Goal: Information Seeking & Learning: Compare options

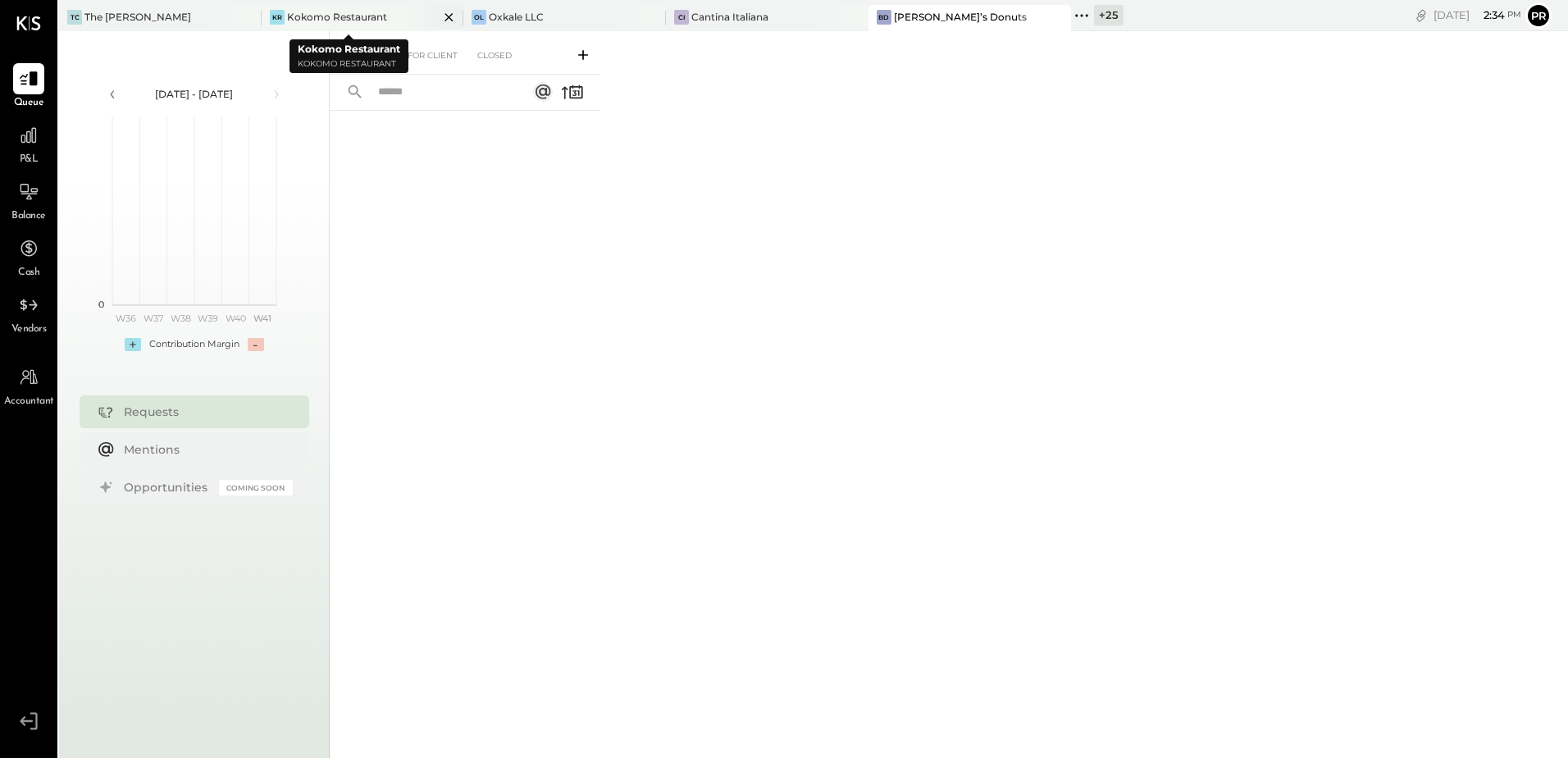
click at [445, 17] on icon at bounding box center [449, 17] width 8 height 8
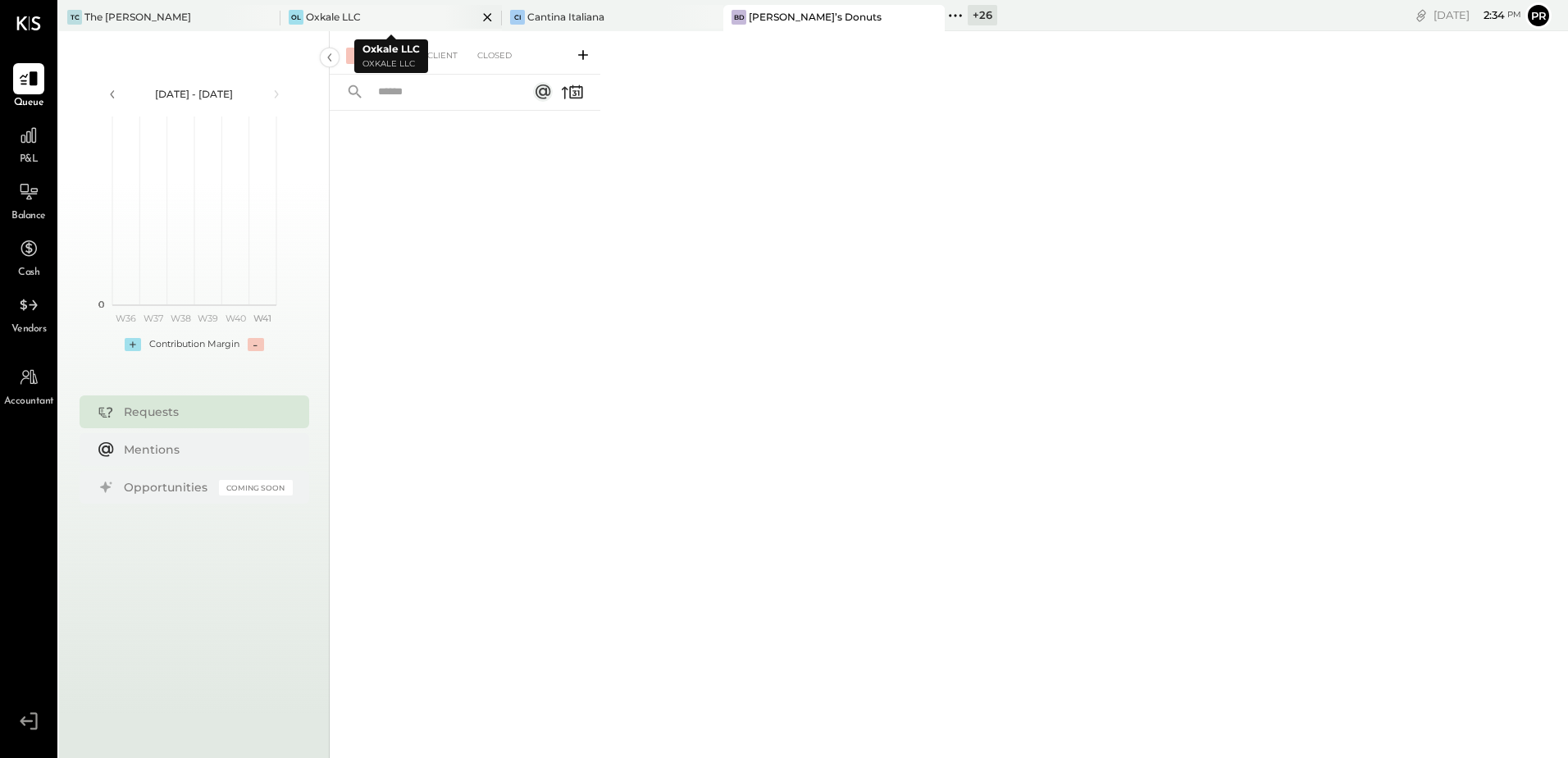
click at [485, 14] on icon at bounding box center [487, 17] width 8 height 8
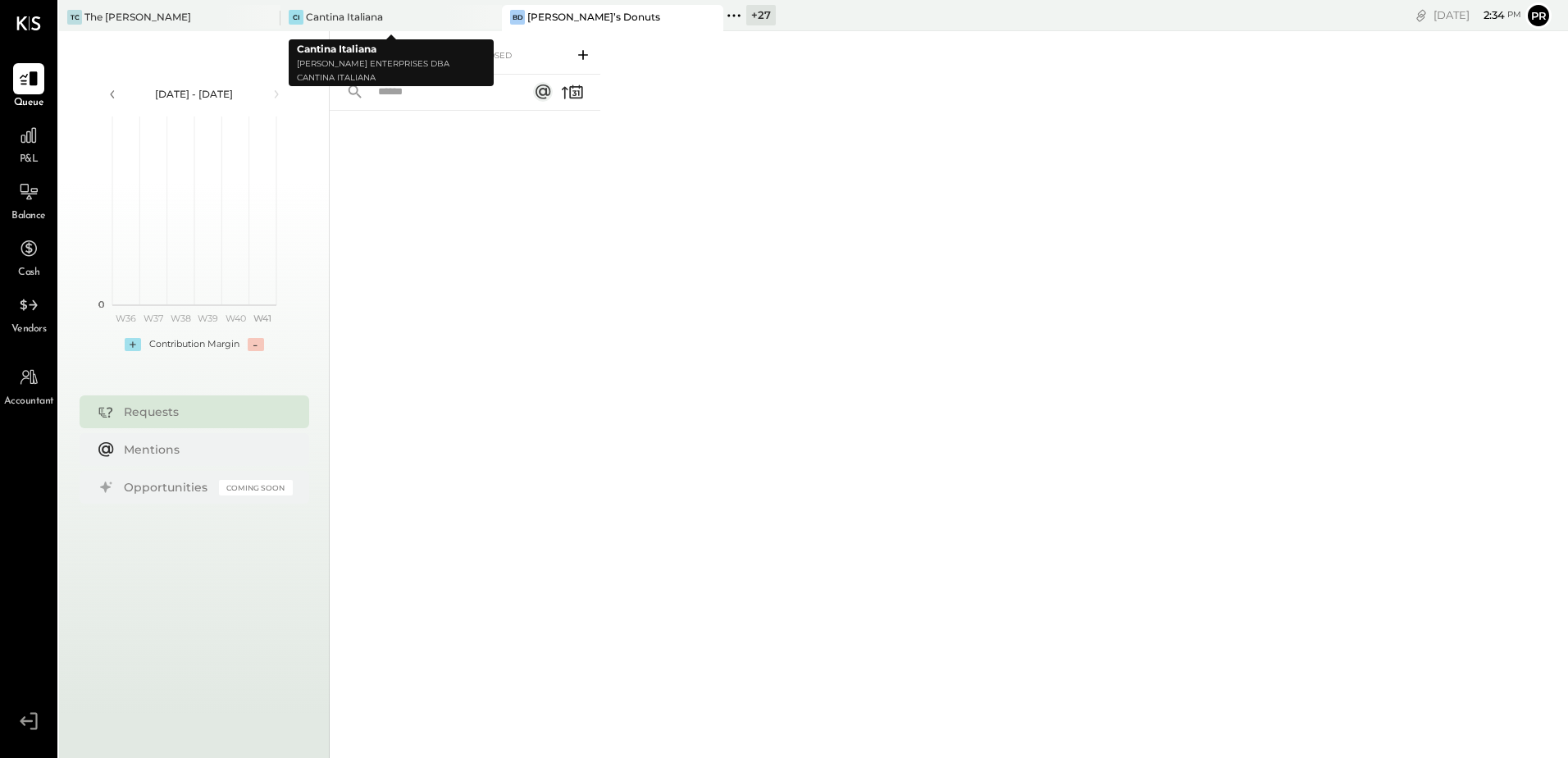
click at [485, 14] on icon at bounding box center [487, 17] width 8 height 8
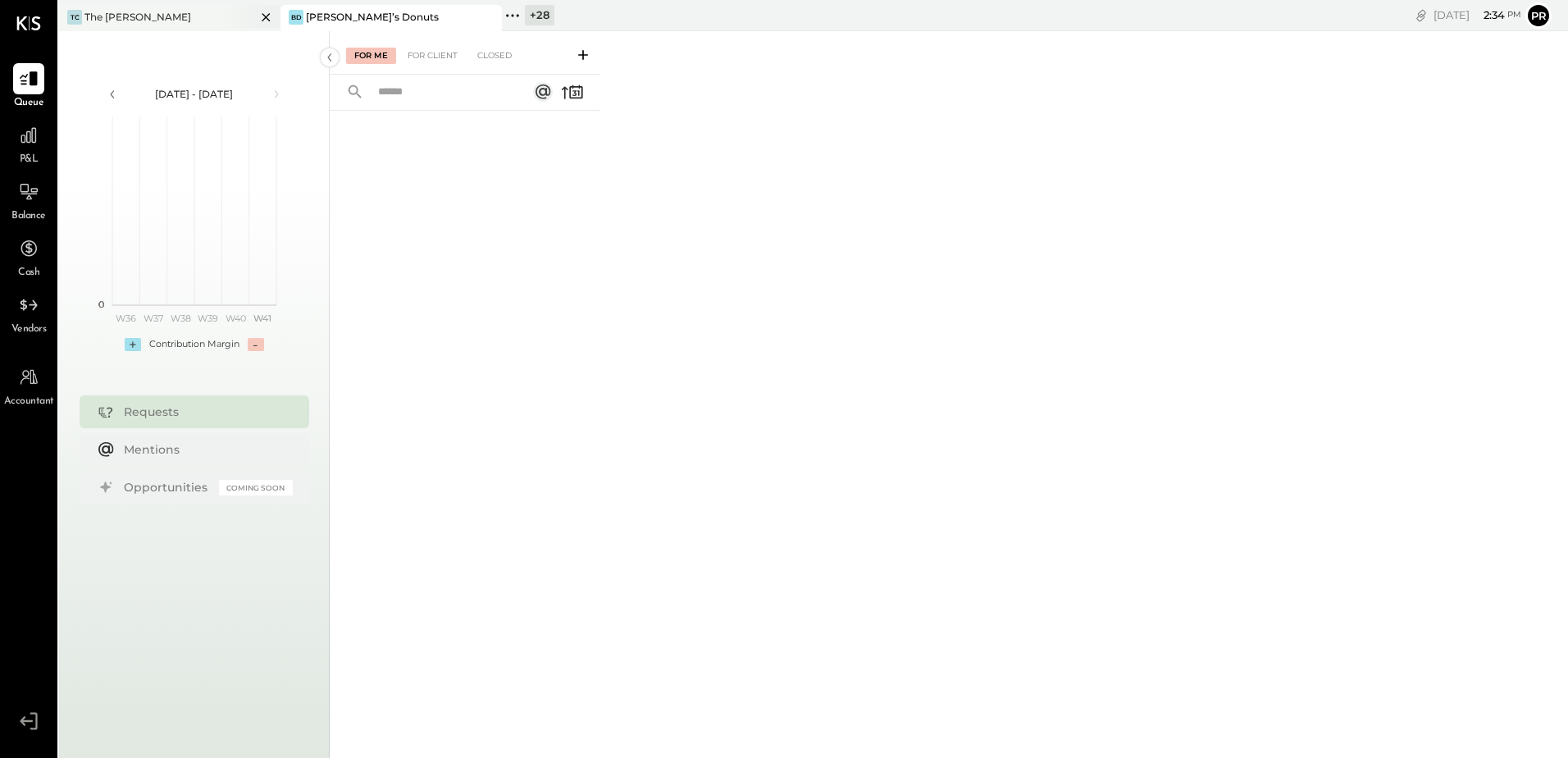
click at [235, 20] on div at bounding box center [252, 17] width 58 height 24
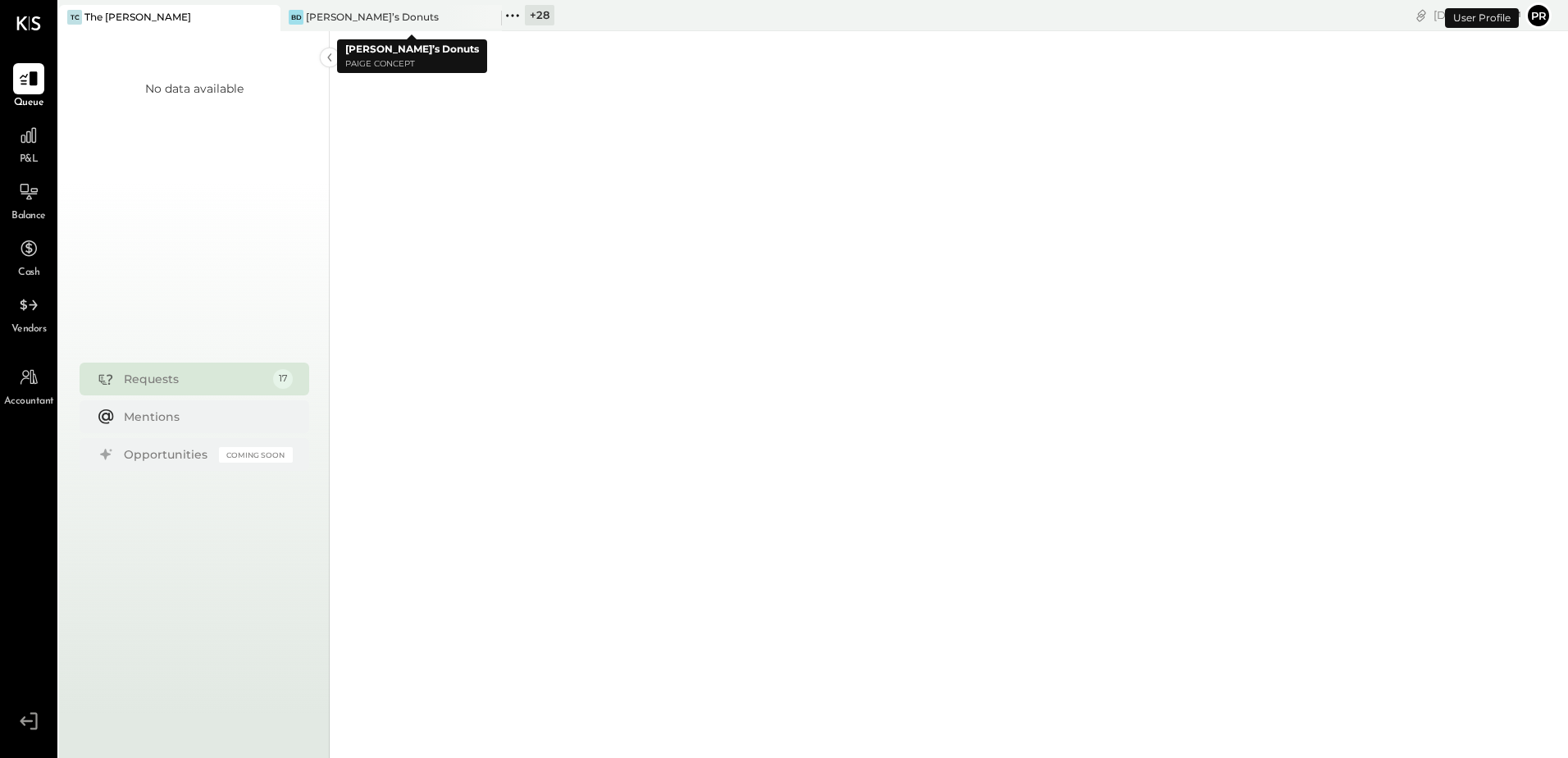
click at [481, 18] on icon at bounding box center [487, 17] width 20 height 20
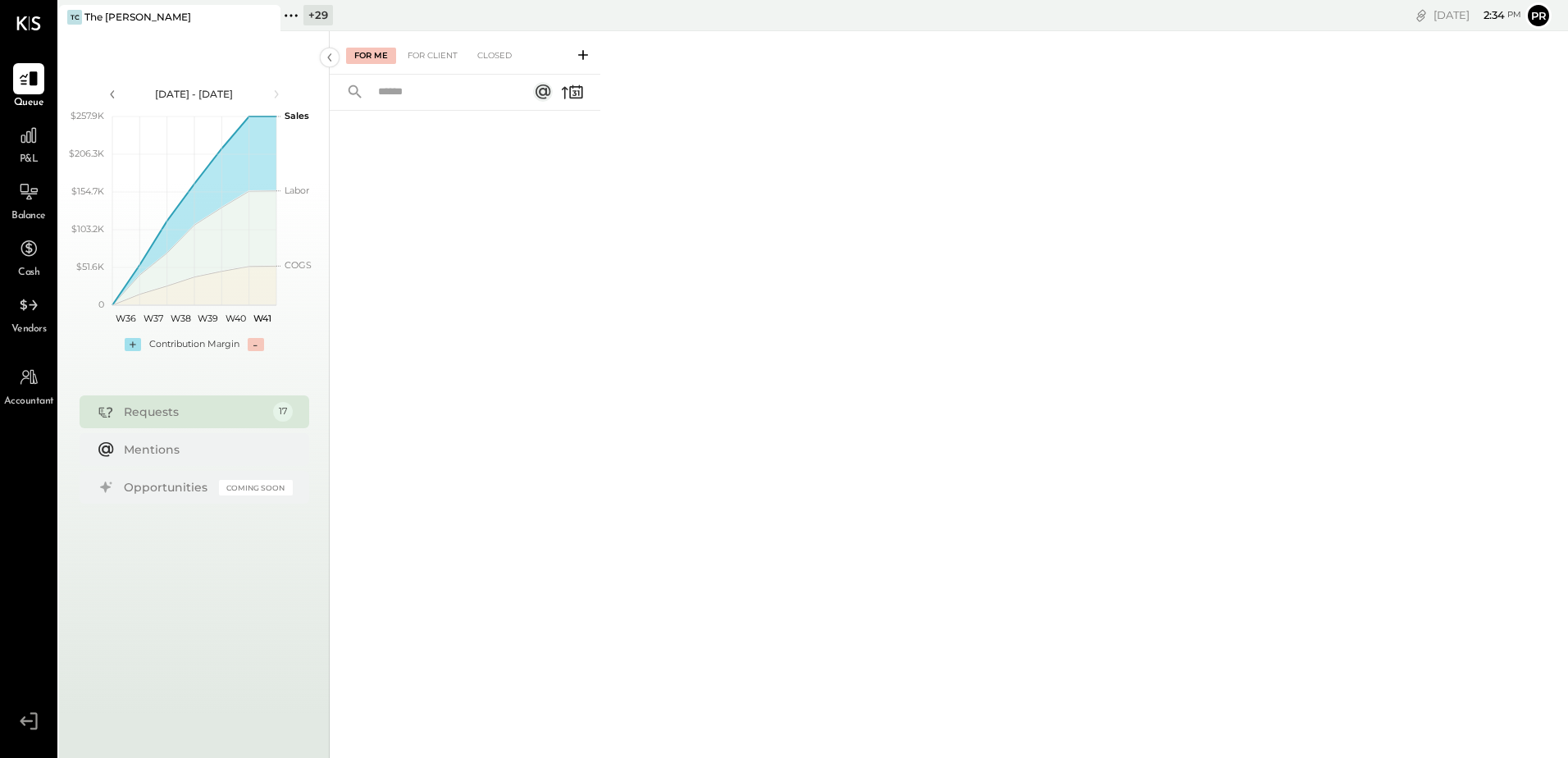
click at [26, 155] on span "P&L" at bounding box center [29, 159] width 19 height 14
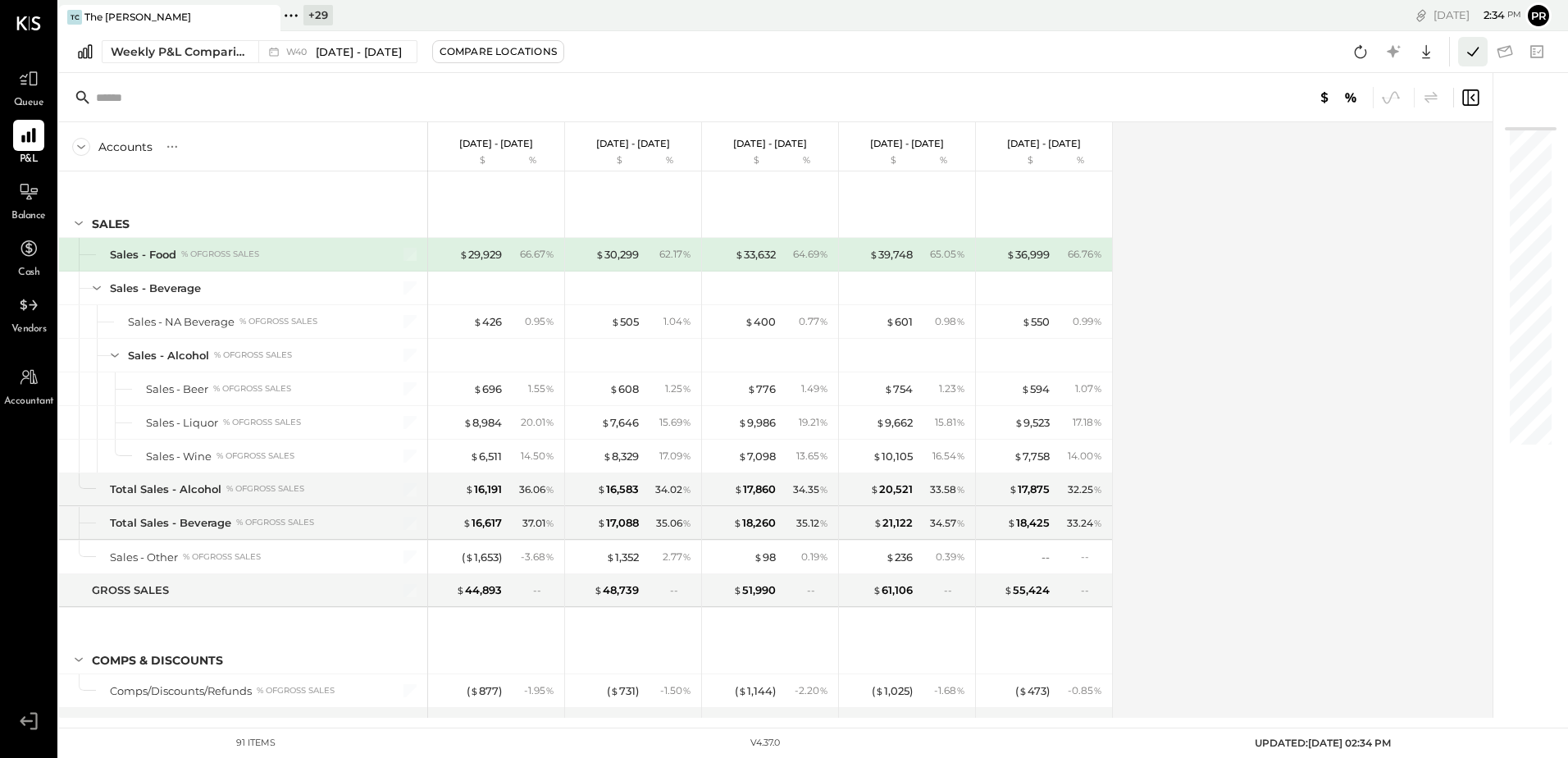
click at [1471, 48] on icon at bounding box center [1472, 51] width 21 height 21
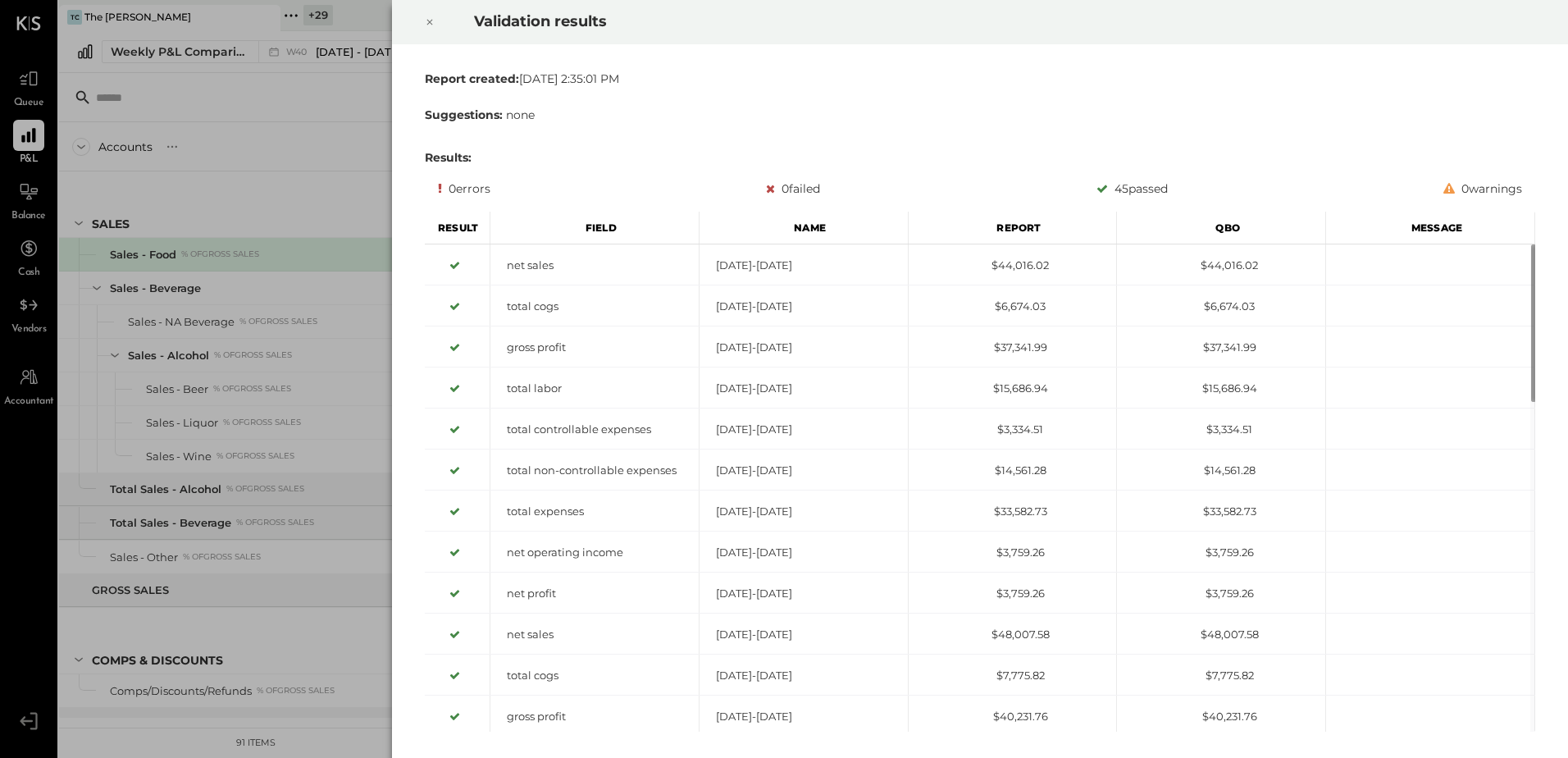
click at [435, 23] on div at bounding box center [430, 22] width 36 height 46
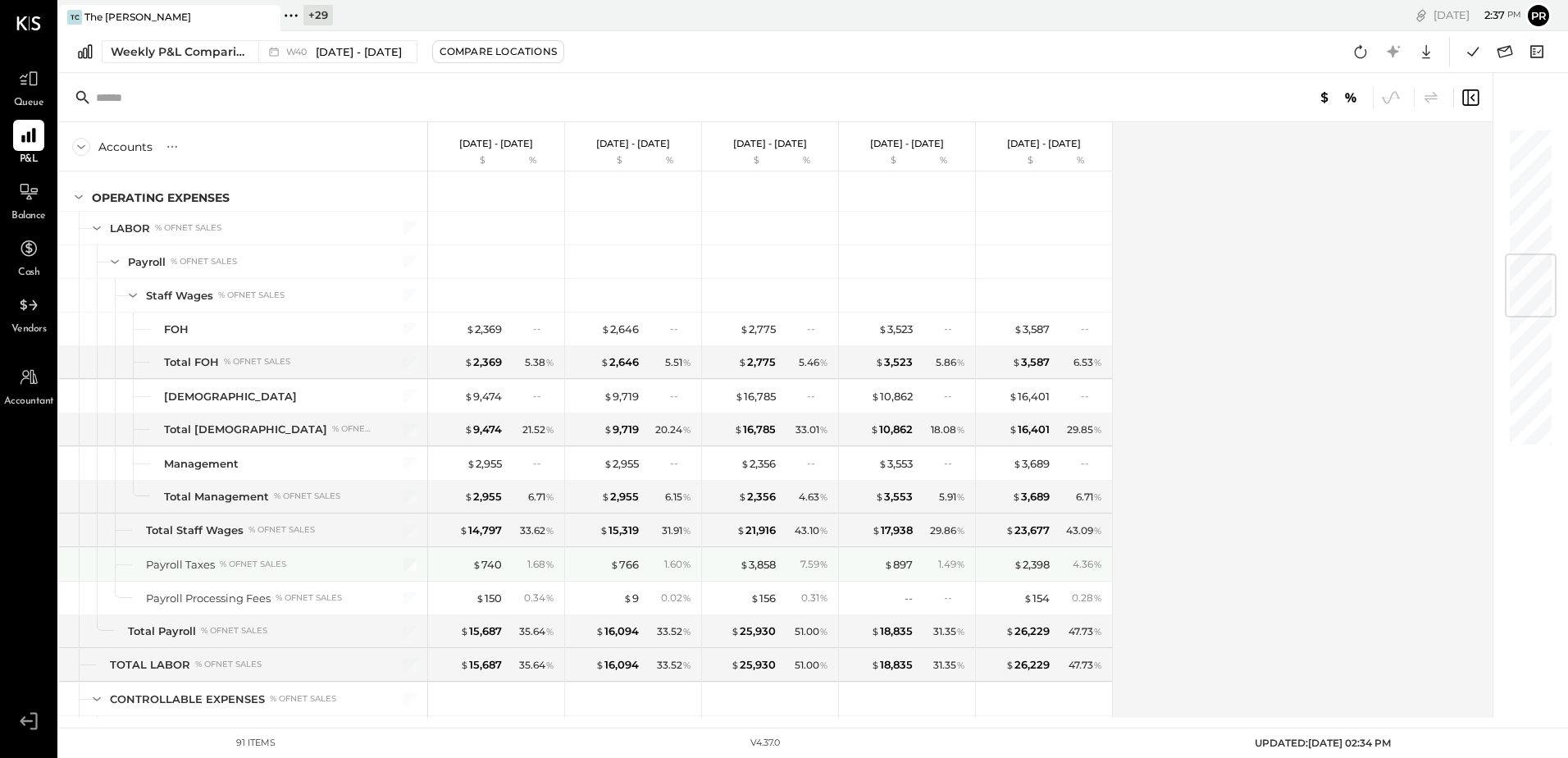
scroll to position [1149, 0]
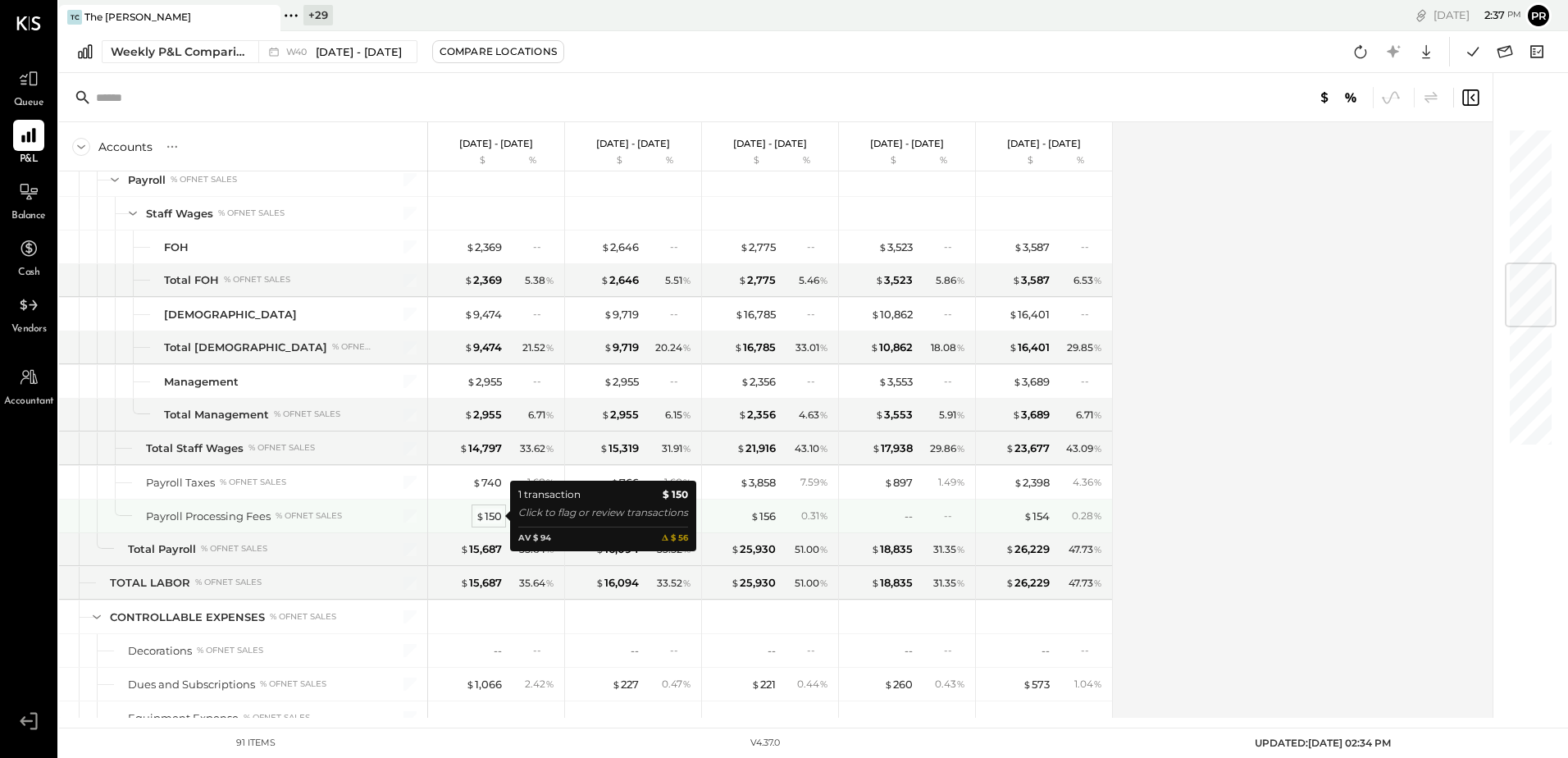
click at [500, 516] on div "$ 150" at bounding box center [488, 516] width 26 height 15
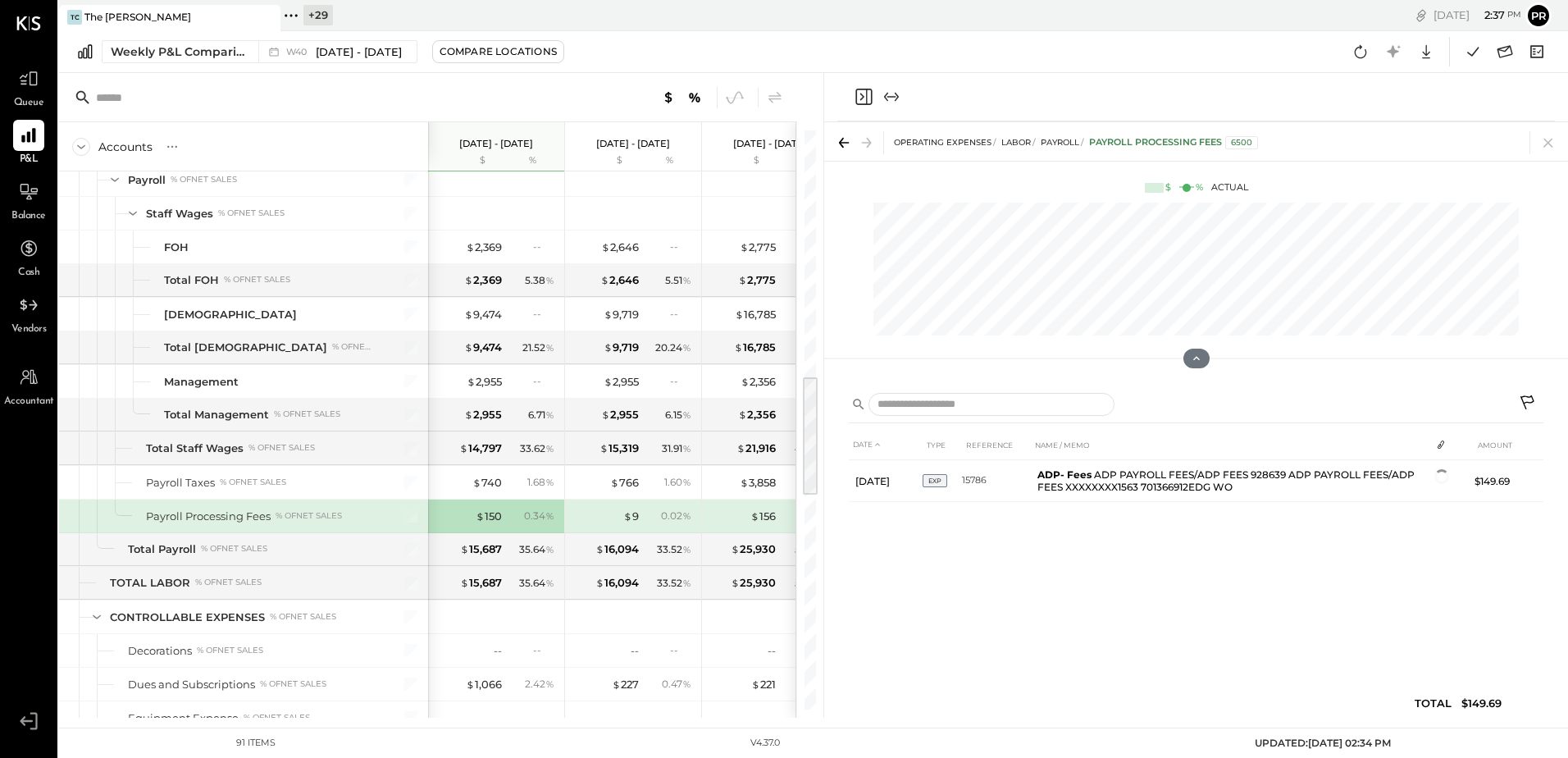
click at [1549, 137] on icon at bounding box center [1548, 142] width 23 height 23
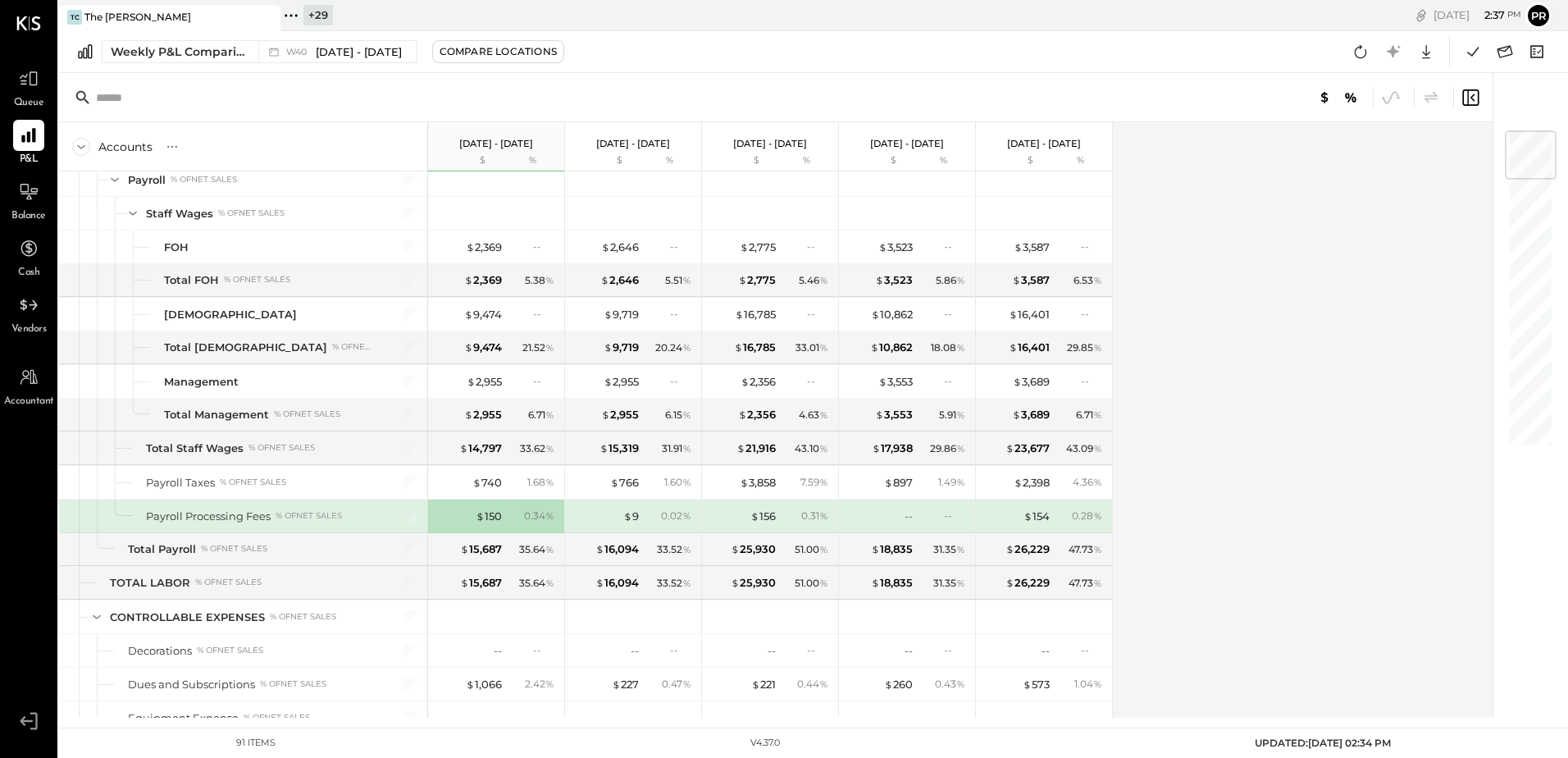
click at [640, 513] on div "$ 9 0.02 %" at bounding box center [634, 516] width 123 height 33
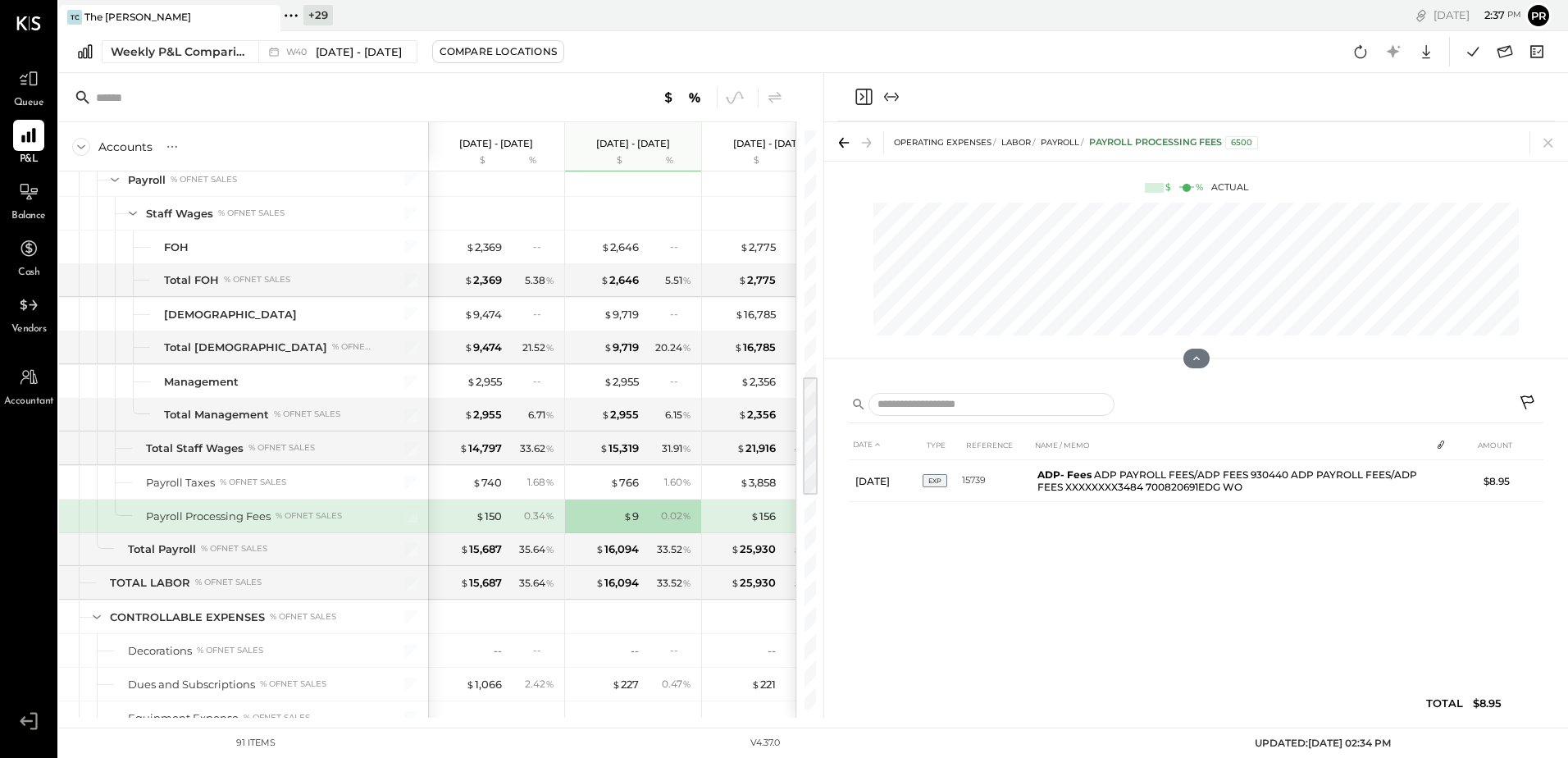
click at [499, 524] on div "$ 150 0.34 %" at bounding box center [498, 516] width 123 height 33
click at [536, 523] on div "$ 150 0.34 %" at bounding box center [498, 516] width 123 height 33
click at [626, 521] on span "$" at bounding box center [627, 516] width 9 height 13
click at [1549, 151] on icon at bounding box center [1548, 142] width 23 height 23
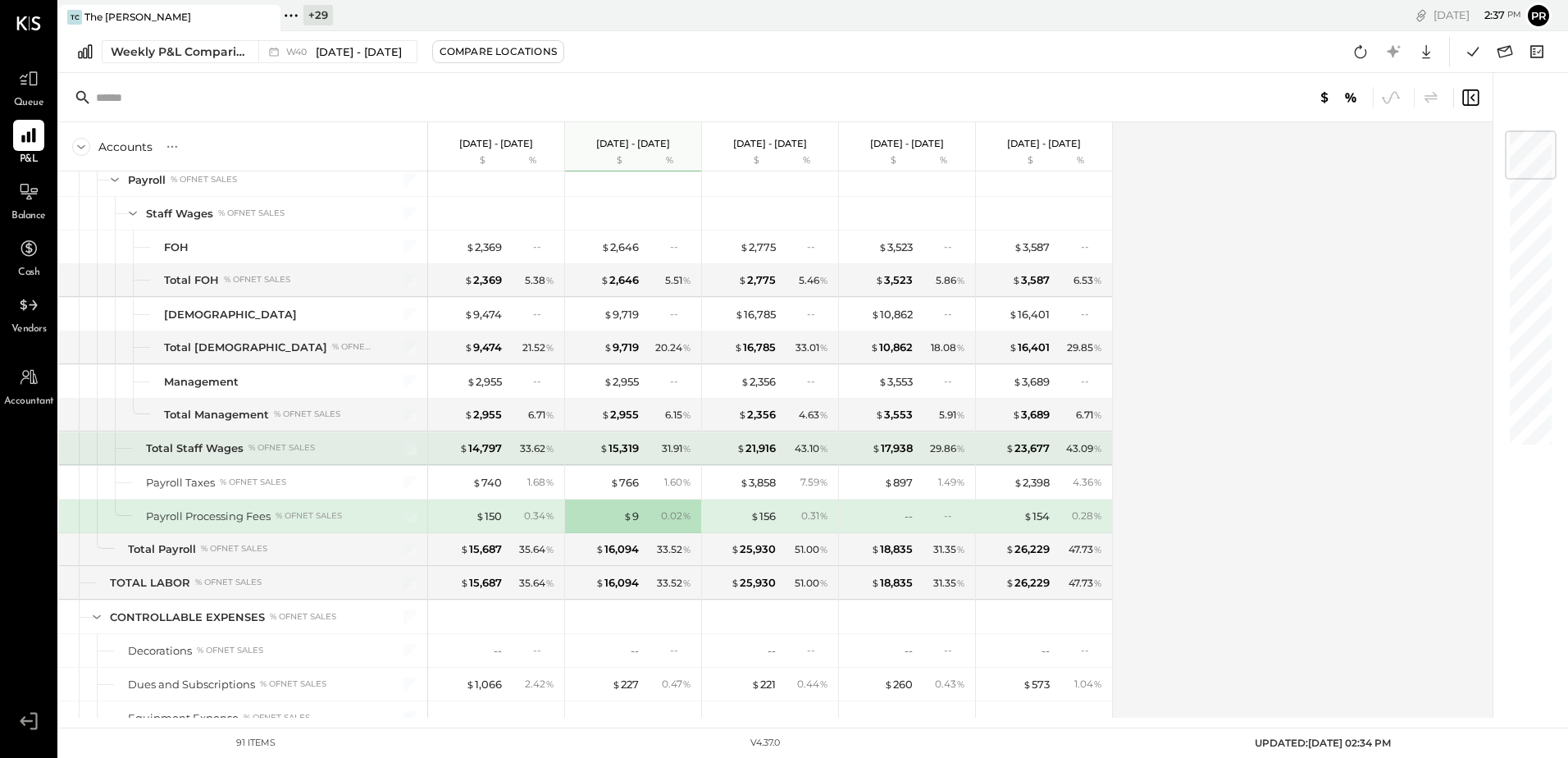
scroll to position [1230, 0]
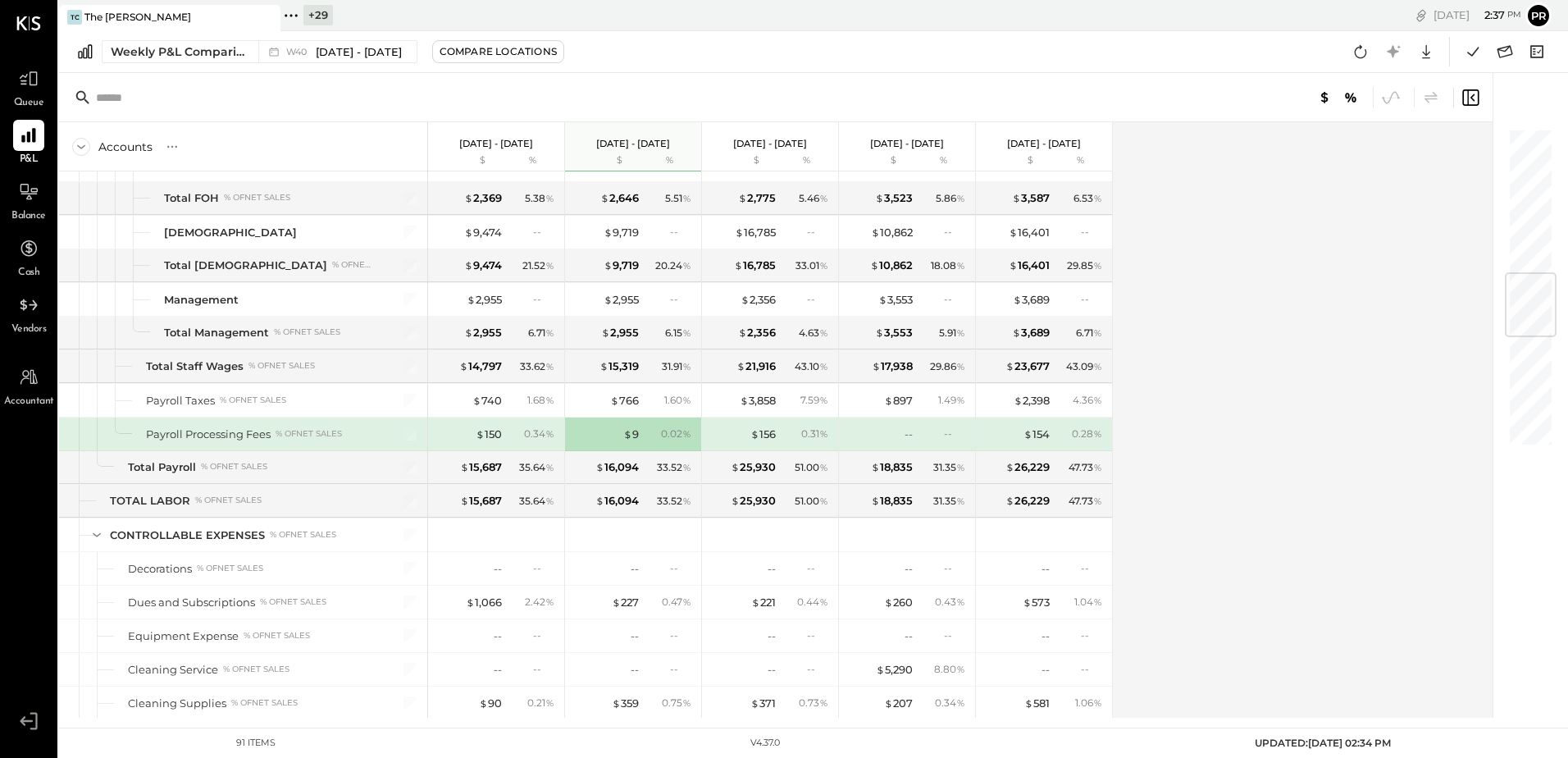
click at [622, 439] on div "$ 9" at bounding box center [605, 434] width 65 height 15
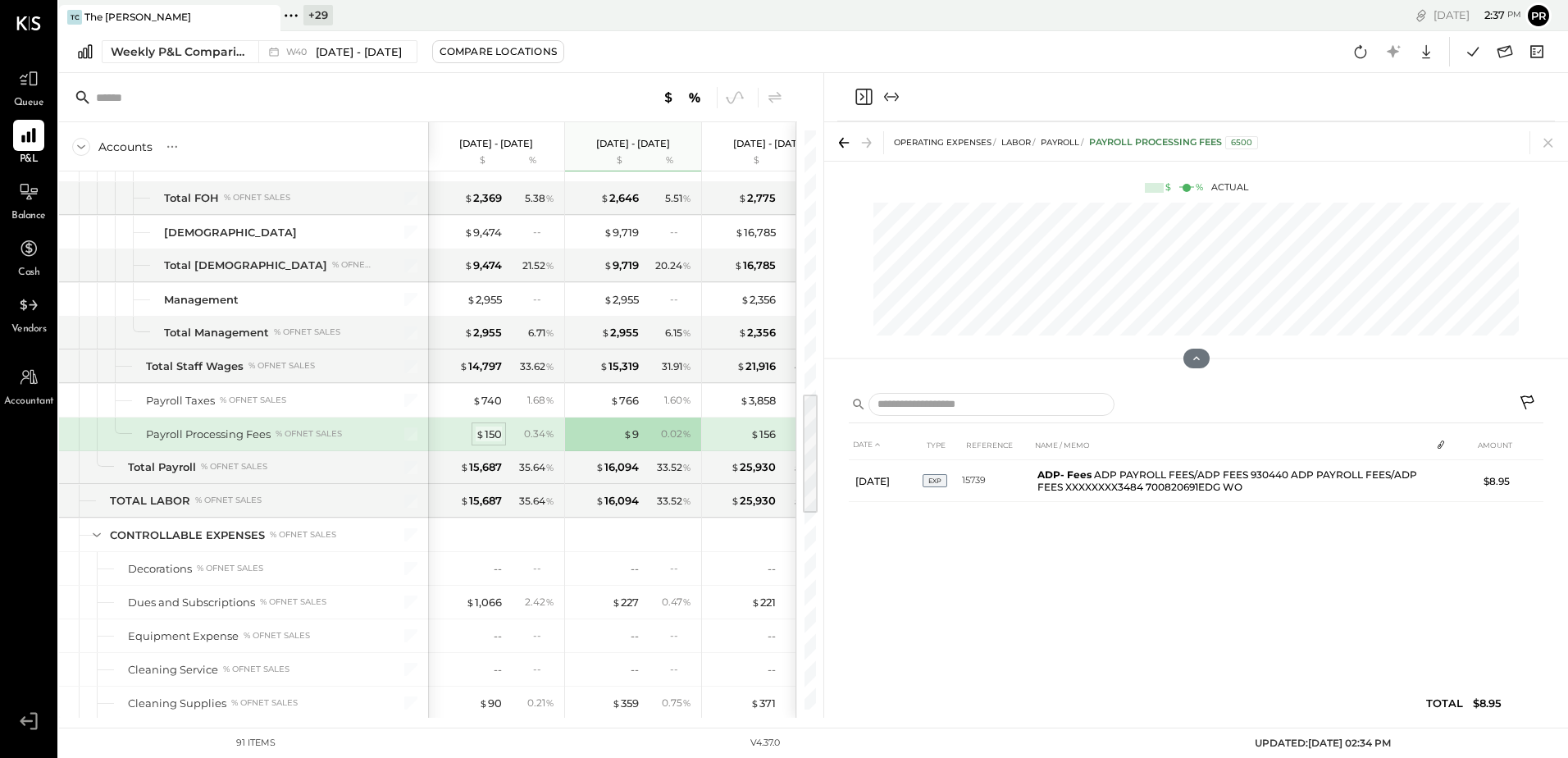
click at [488, 437] on div "$ 150" at bounding box center [488, 434] width 26 height 15
click at [1542, 141] on icon at bounding box center [1548, 142] width 23 height 23
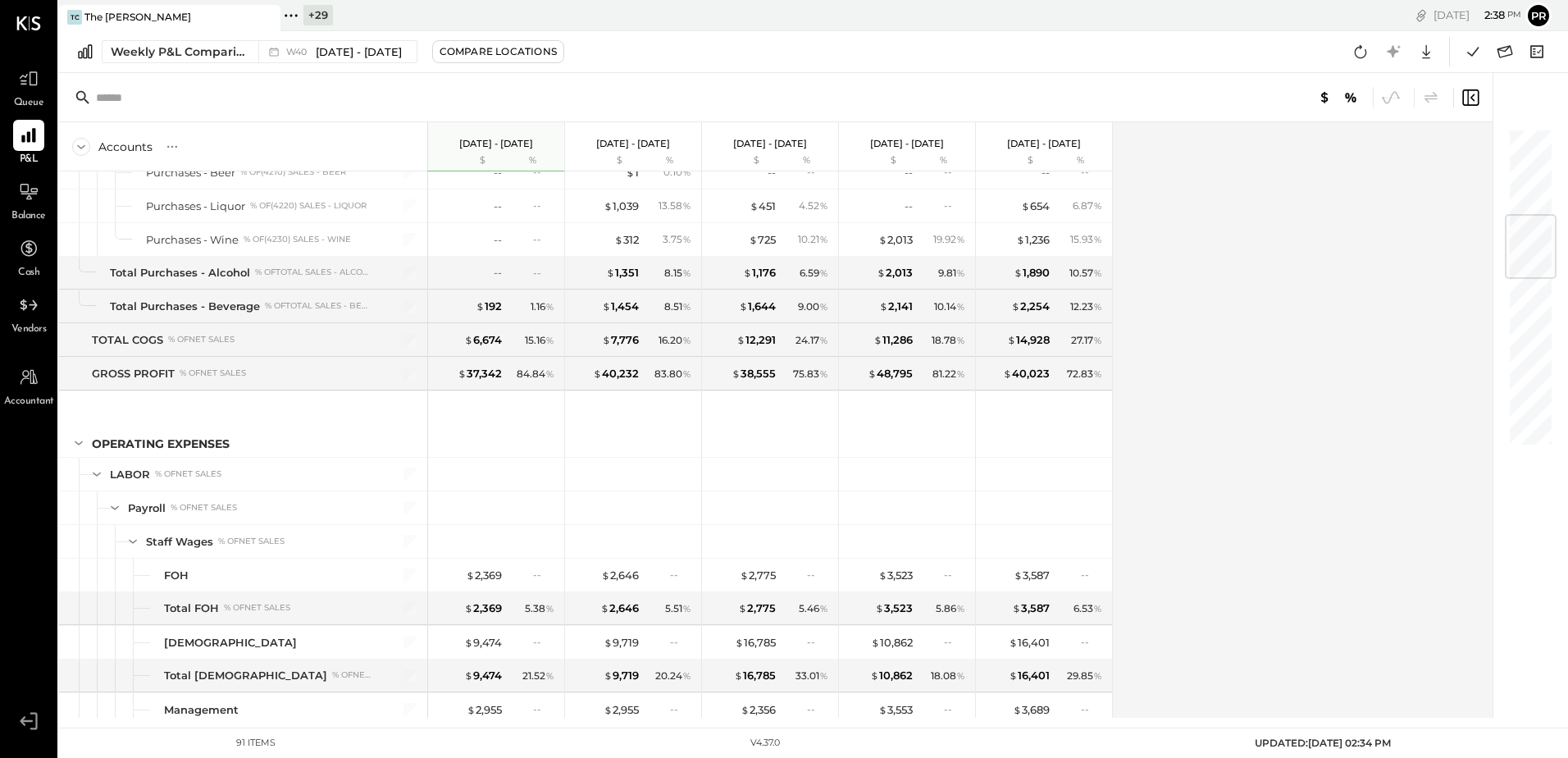
scroll to position [574, 0]
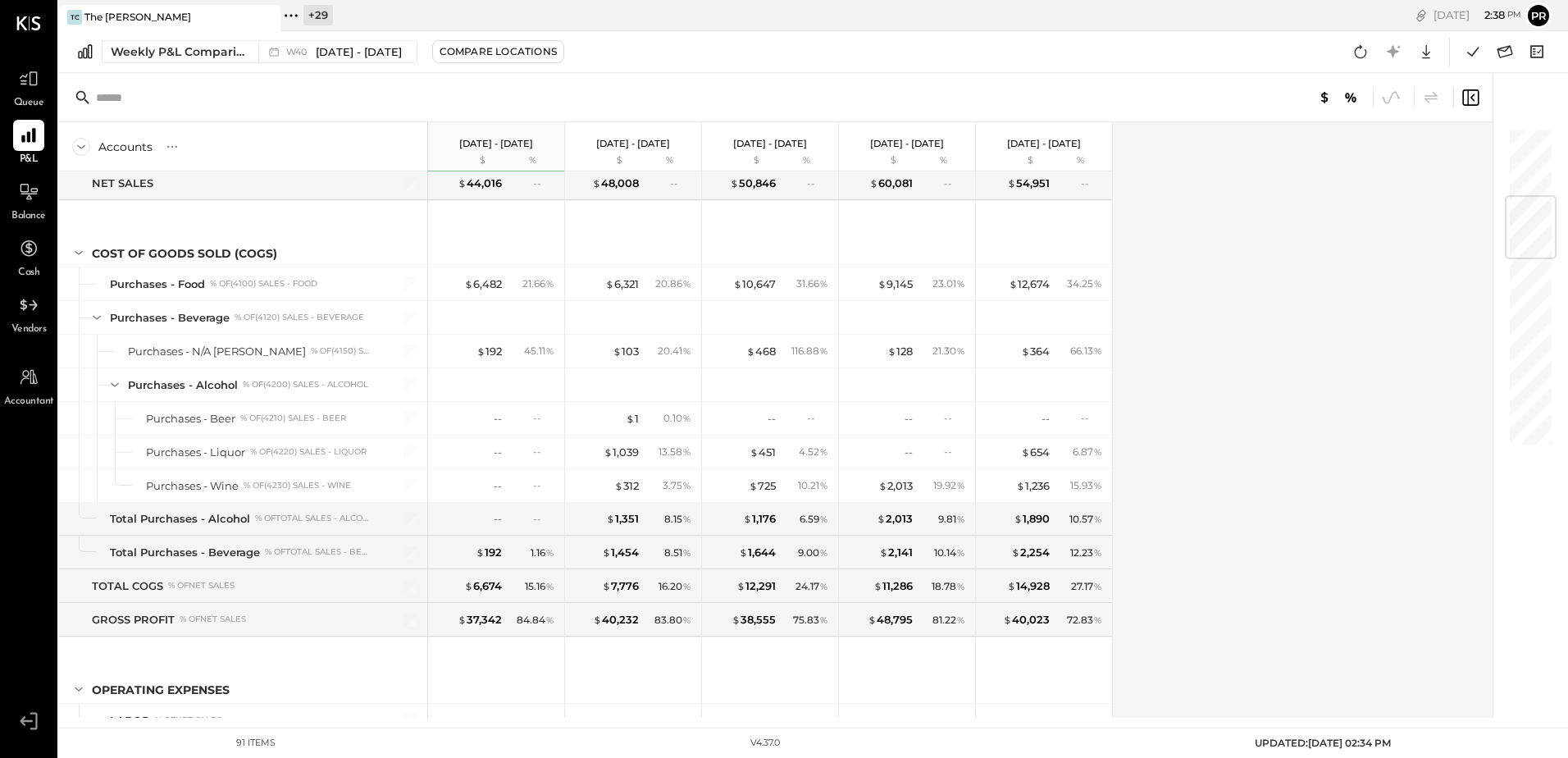
click at [288, 14] on icon at bounding box center [291, 15] width 21 height 21
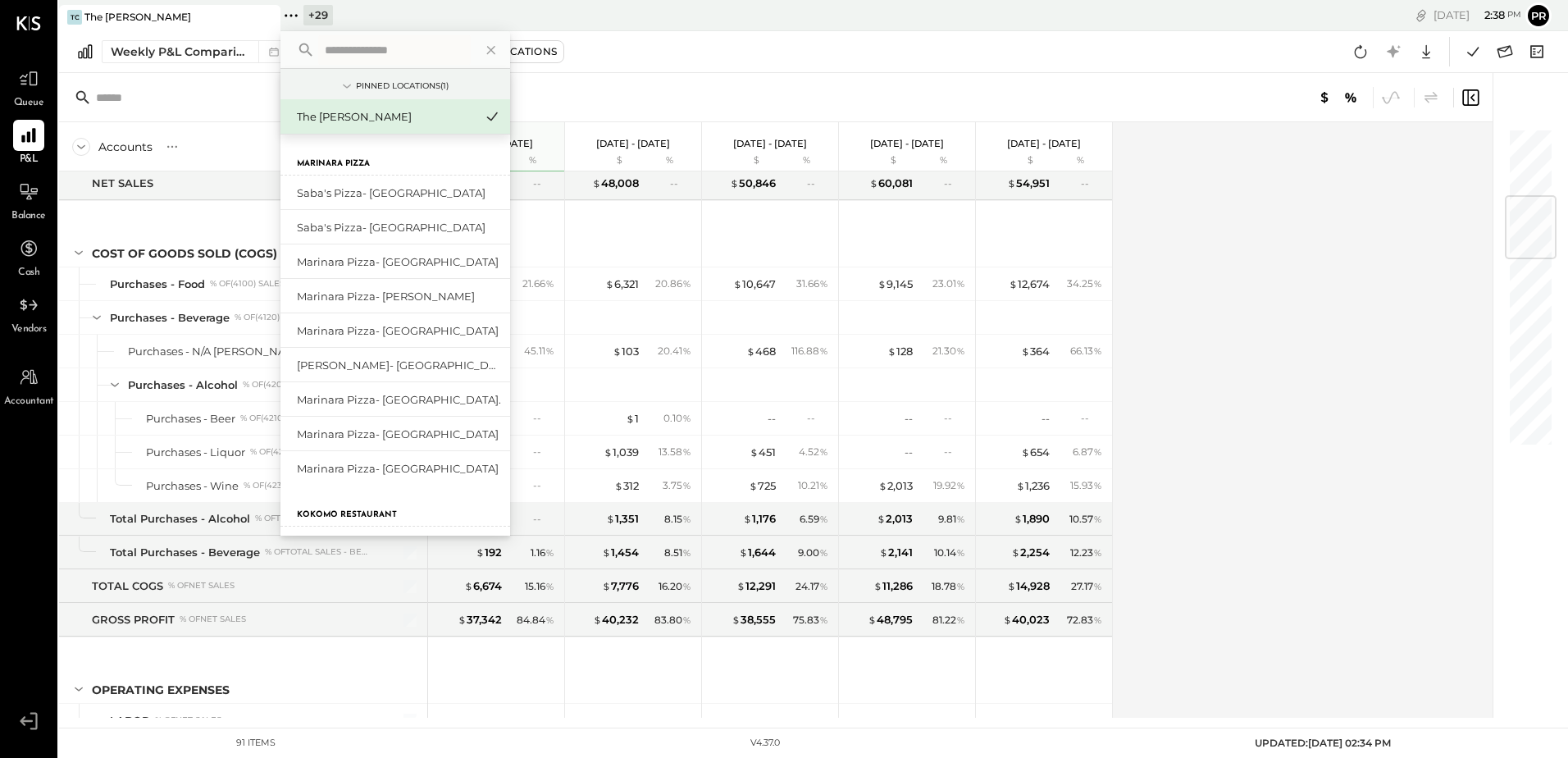
click at [383, 55] on input "text" at bounding box center [394, 50] width 153 height 30
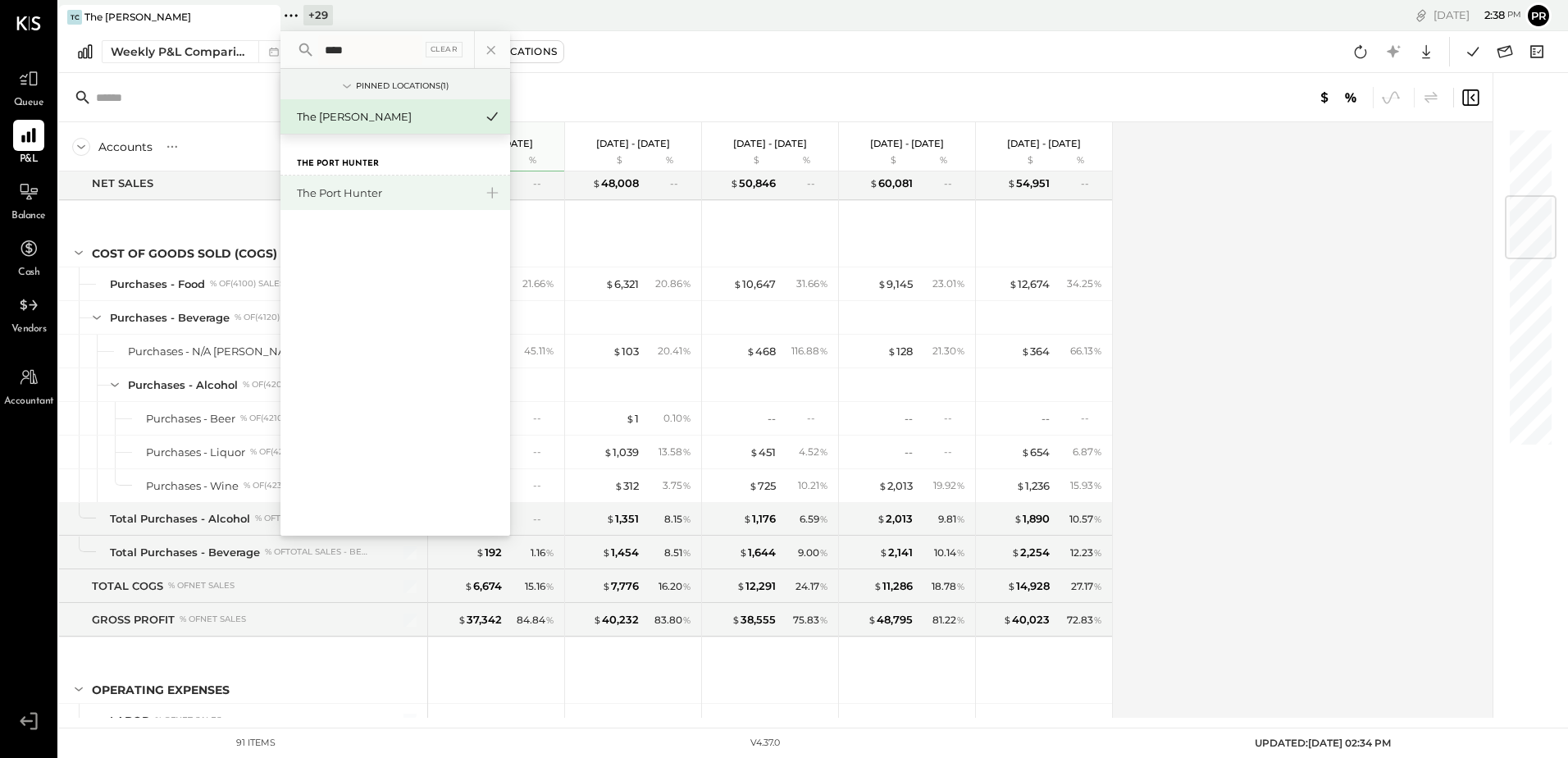
type input "****"
click at [347, 190] on div "The Port Hunter" at bounding box center [385, 193] width 177 height 15
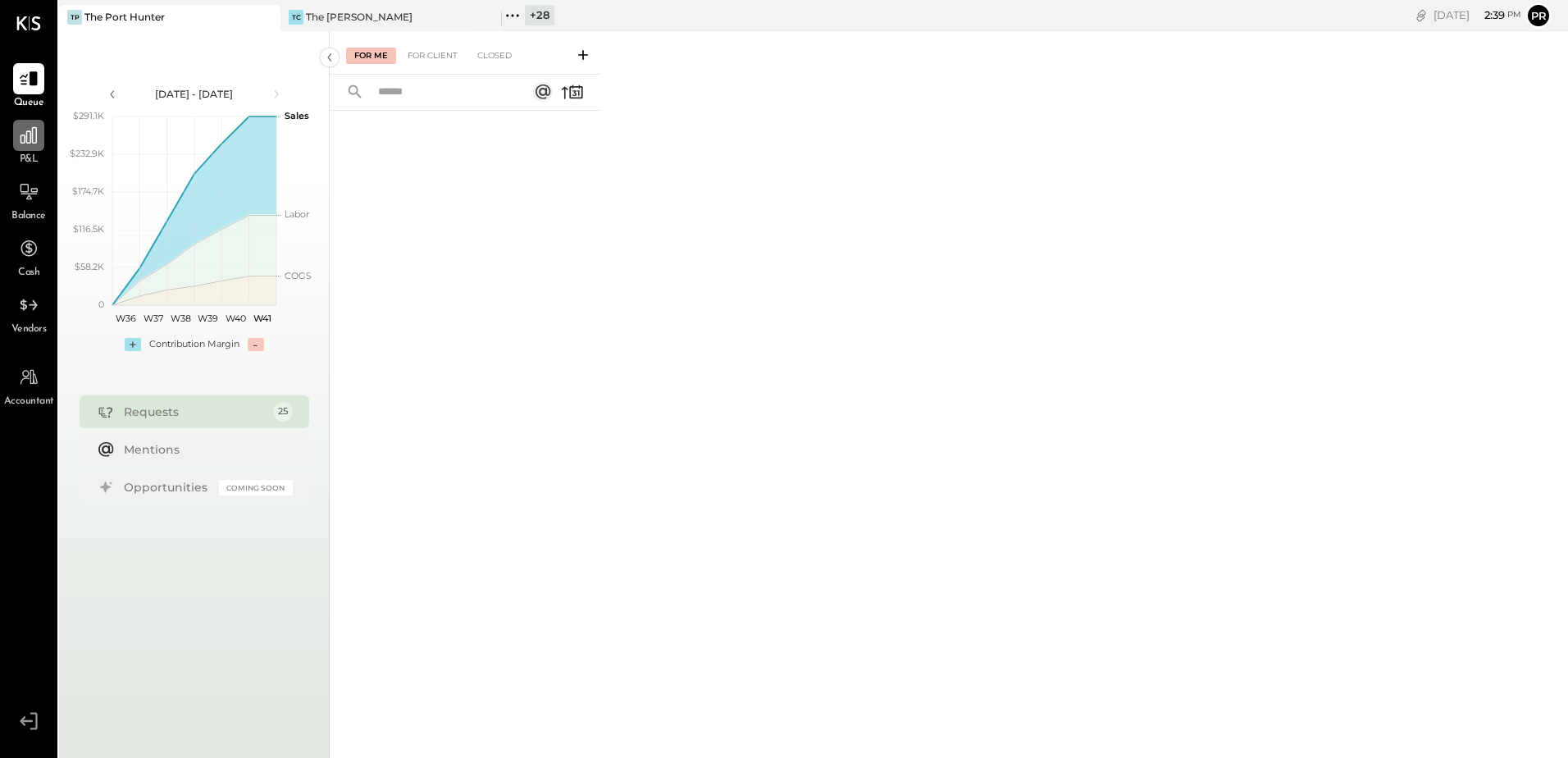
click at [38, 145] on icon at bounding box center [28, 135] width 21 height 21
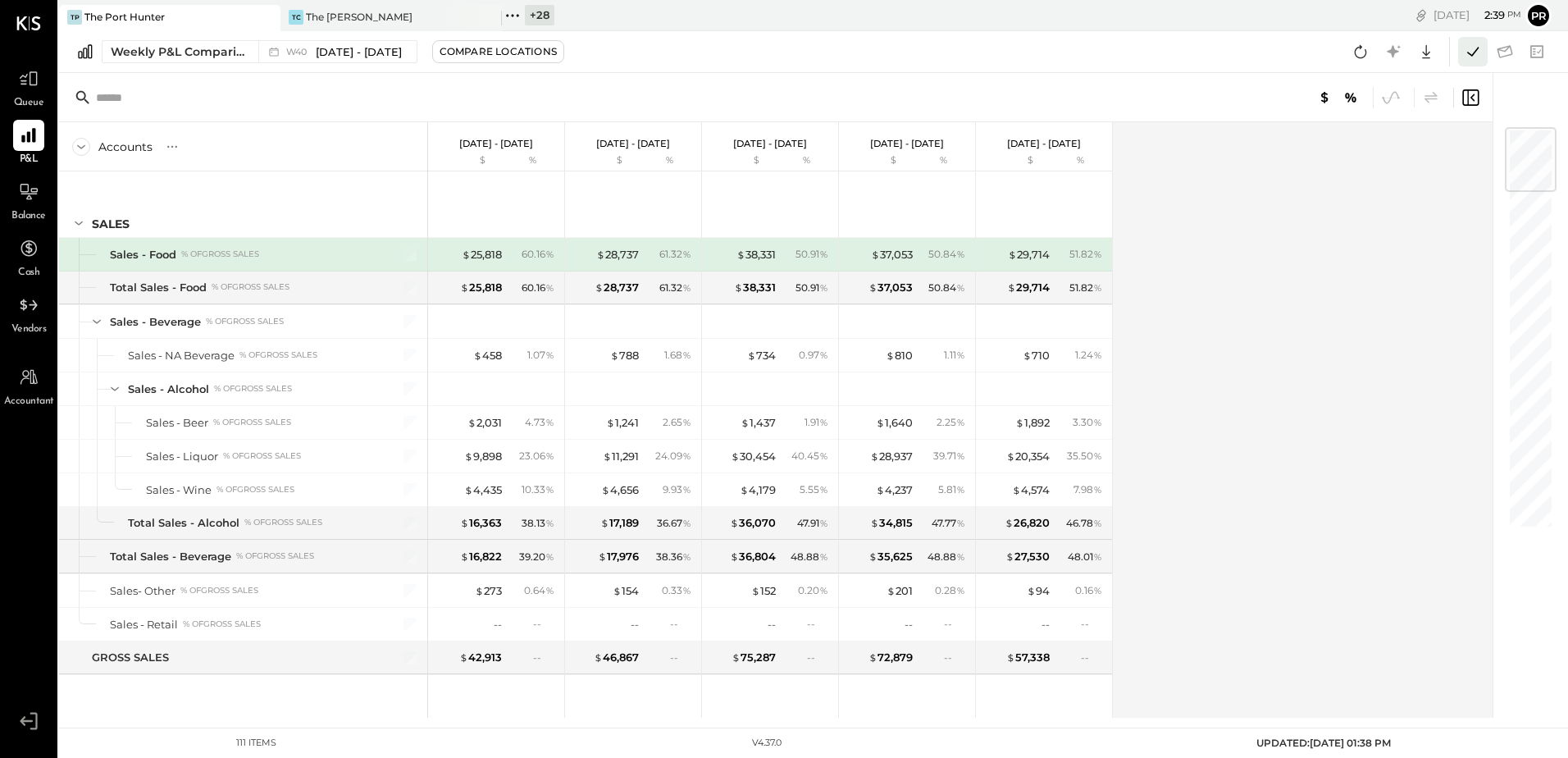
click at [1464, 56] on icon at bounding box center [1472, 51] width 21 height 21
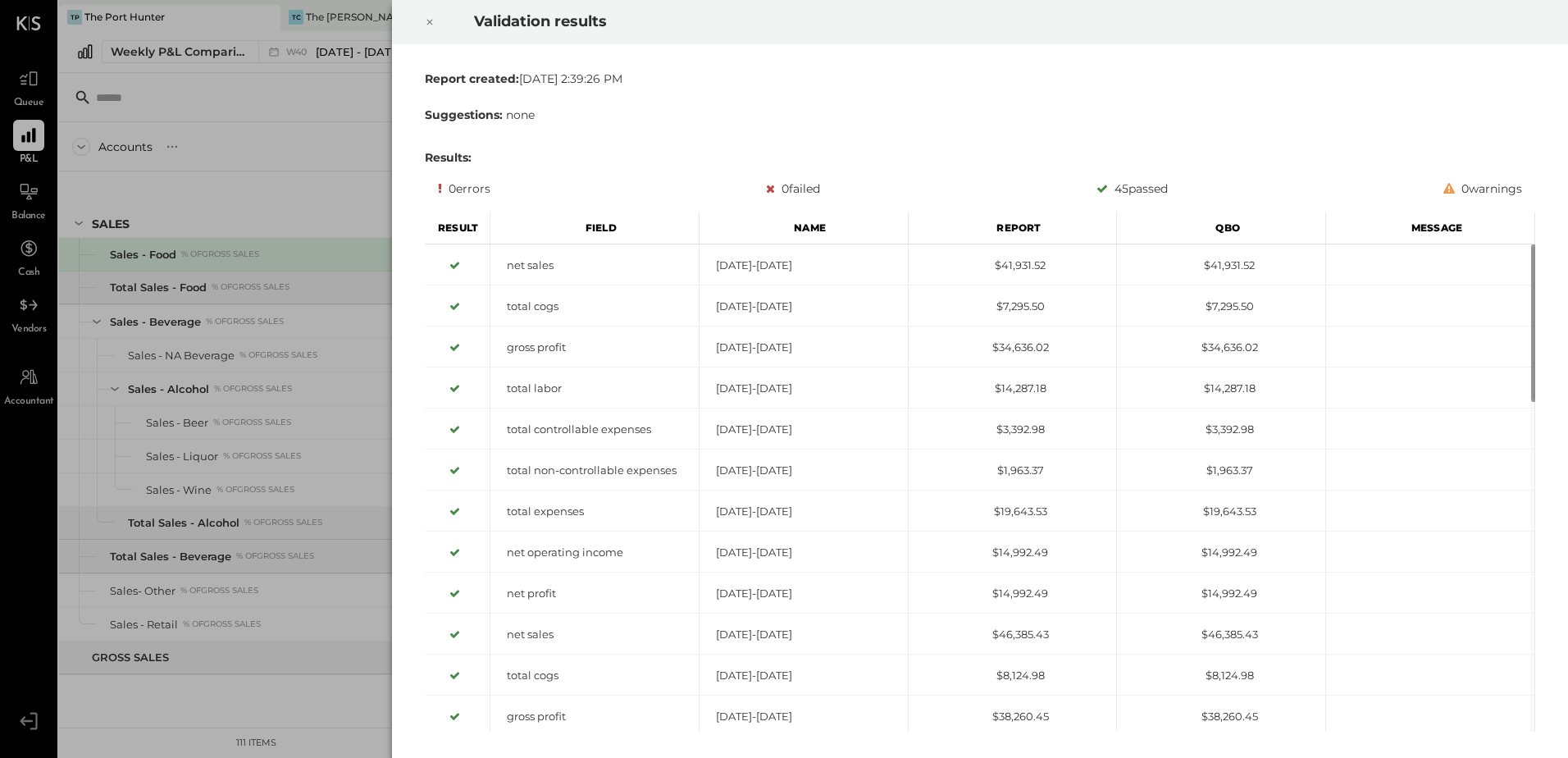
click at [434, 16] on icon at bounding box center [430, 22] width 10 height 20
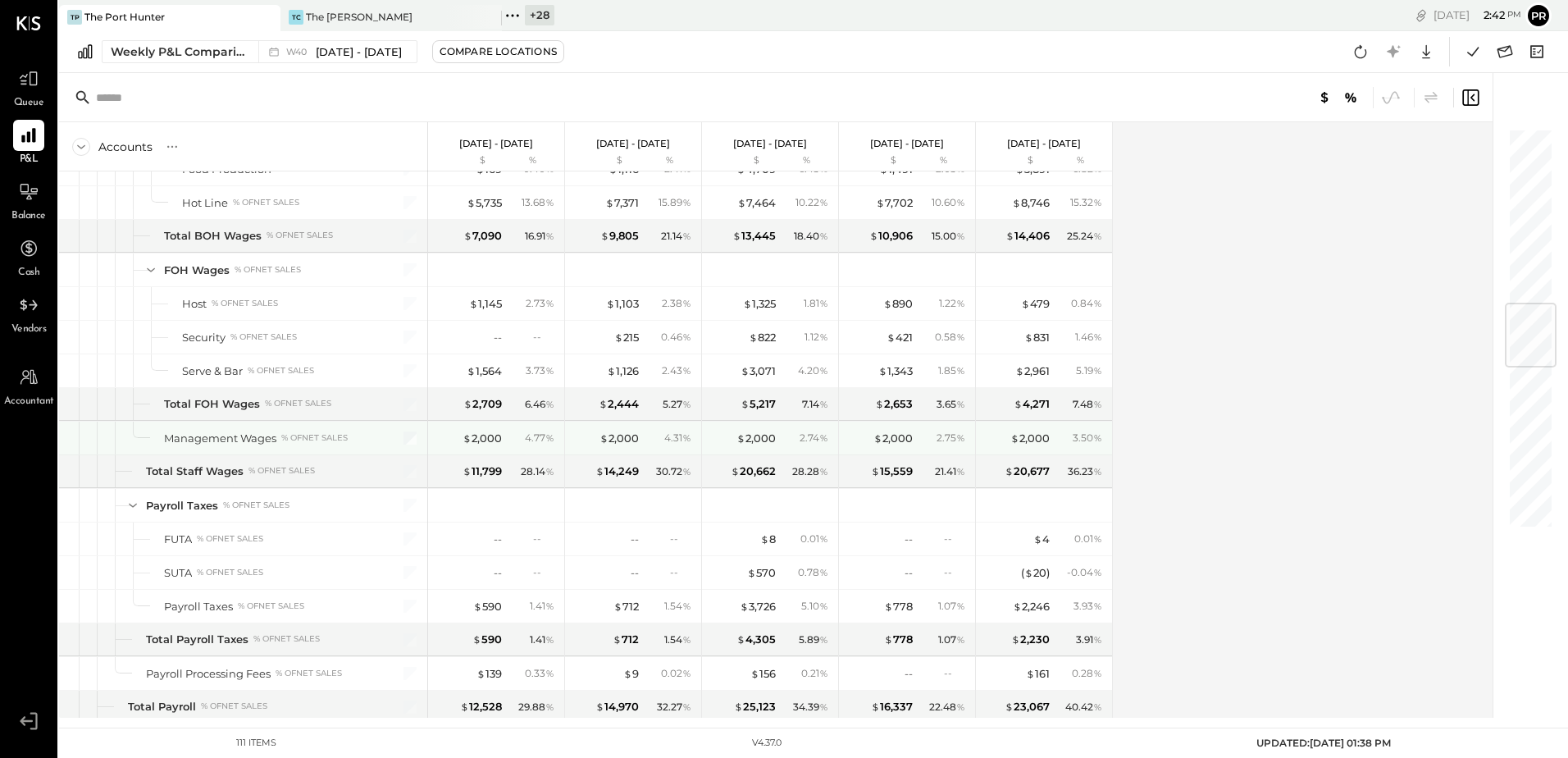
scroll to position [1477, 0]
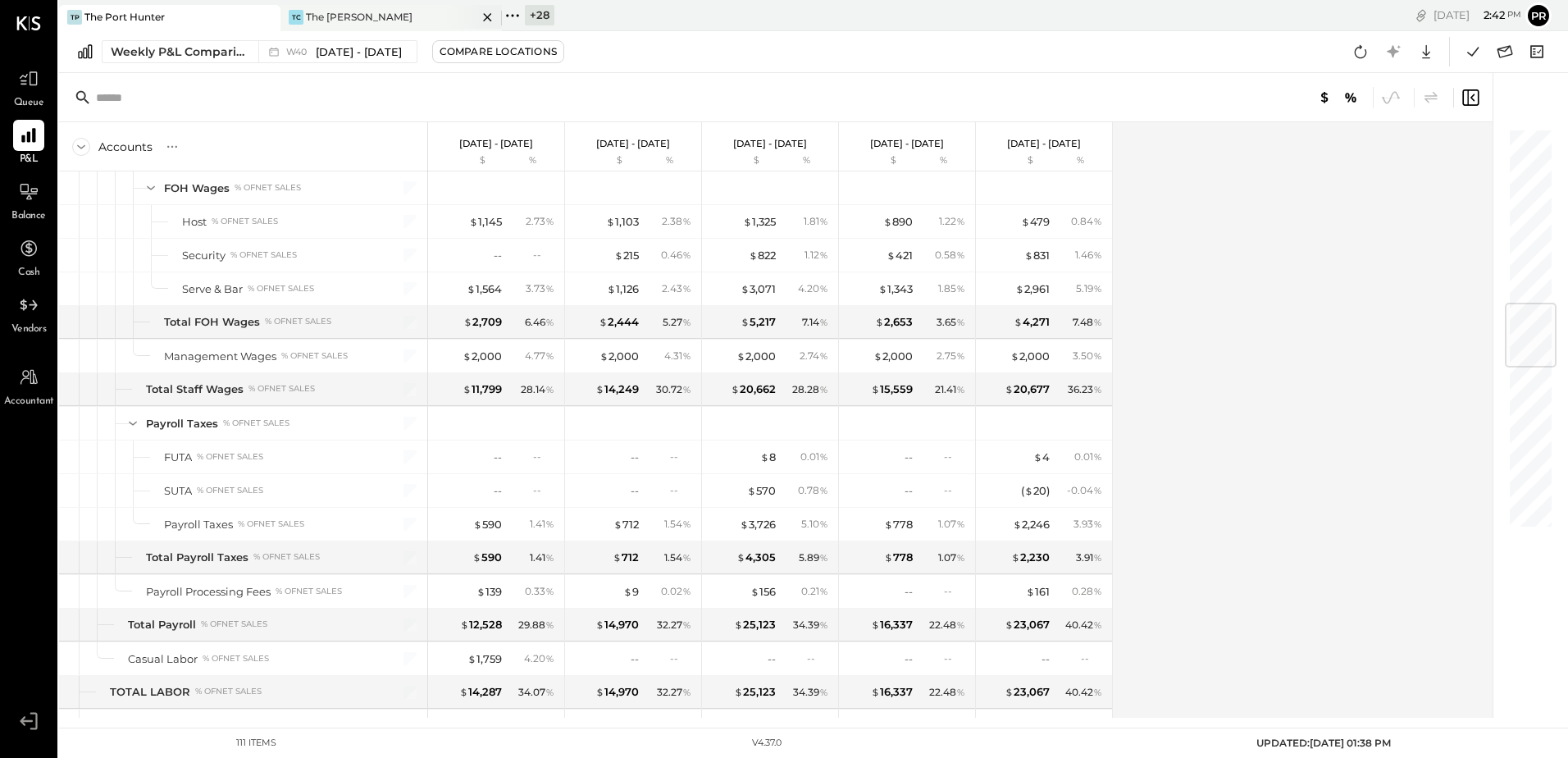
click at [357, 12] on div "The [PERSON_NAME]" at bounding box center [359, 17] width 107 height 14
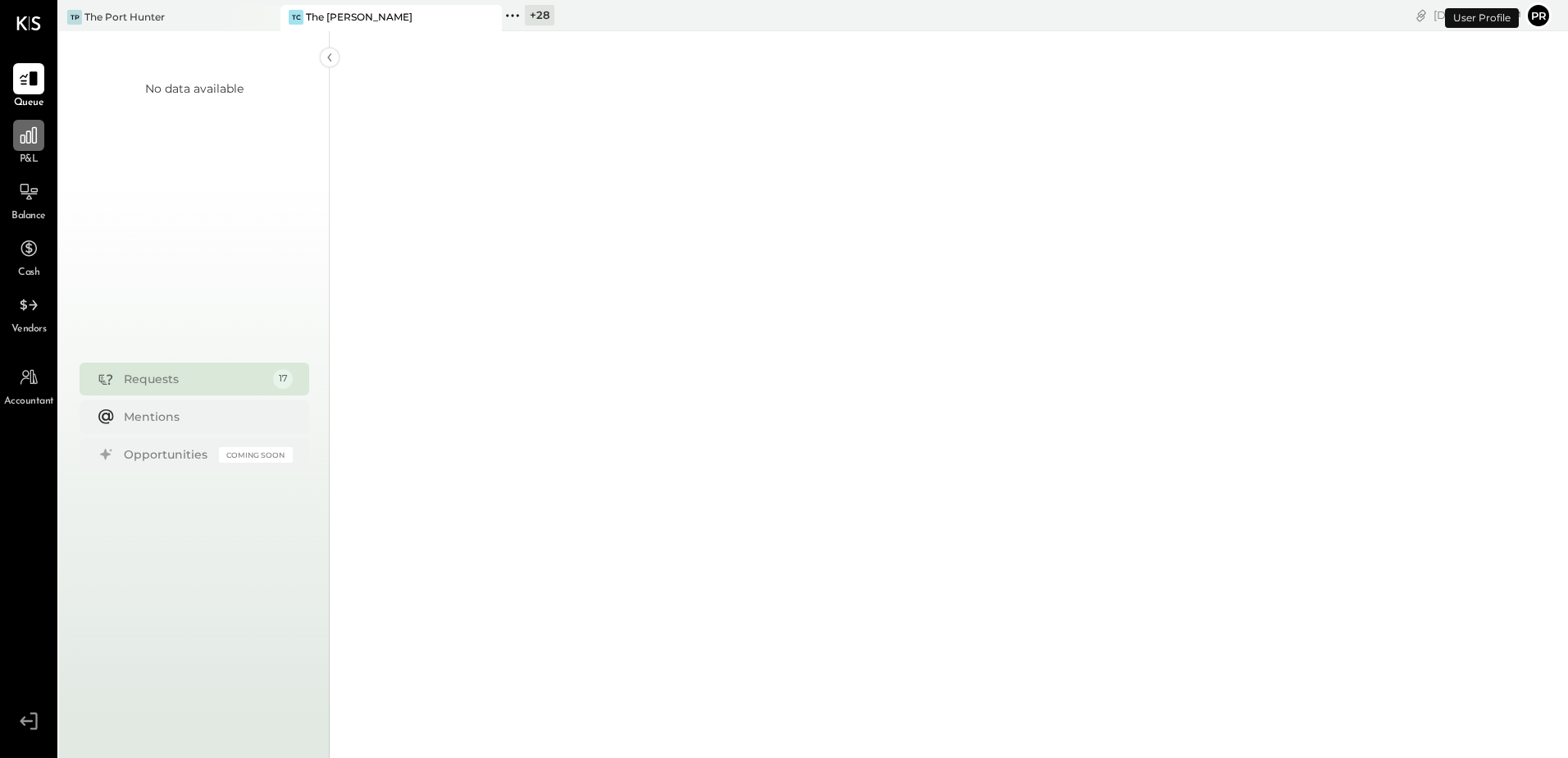
click at [31, 139] on icon at bounding box center [28, 135] width 16 height 16
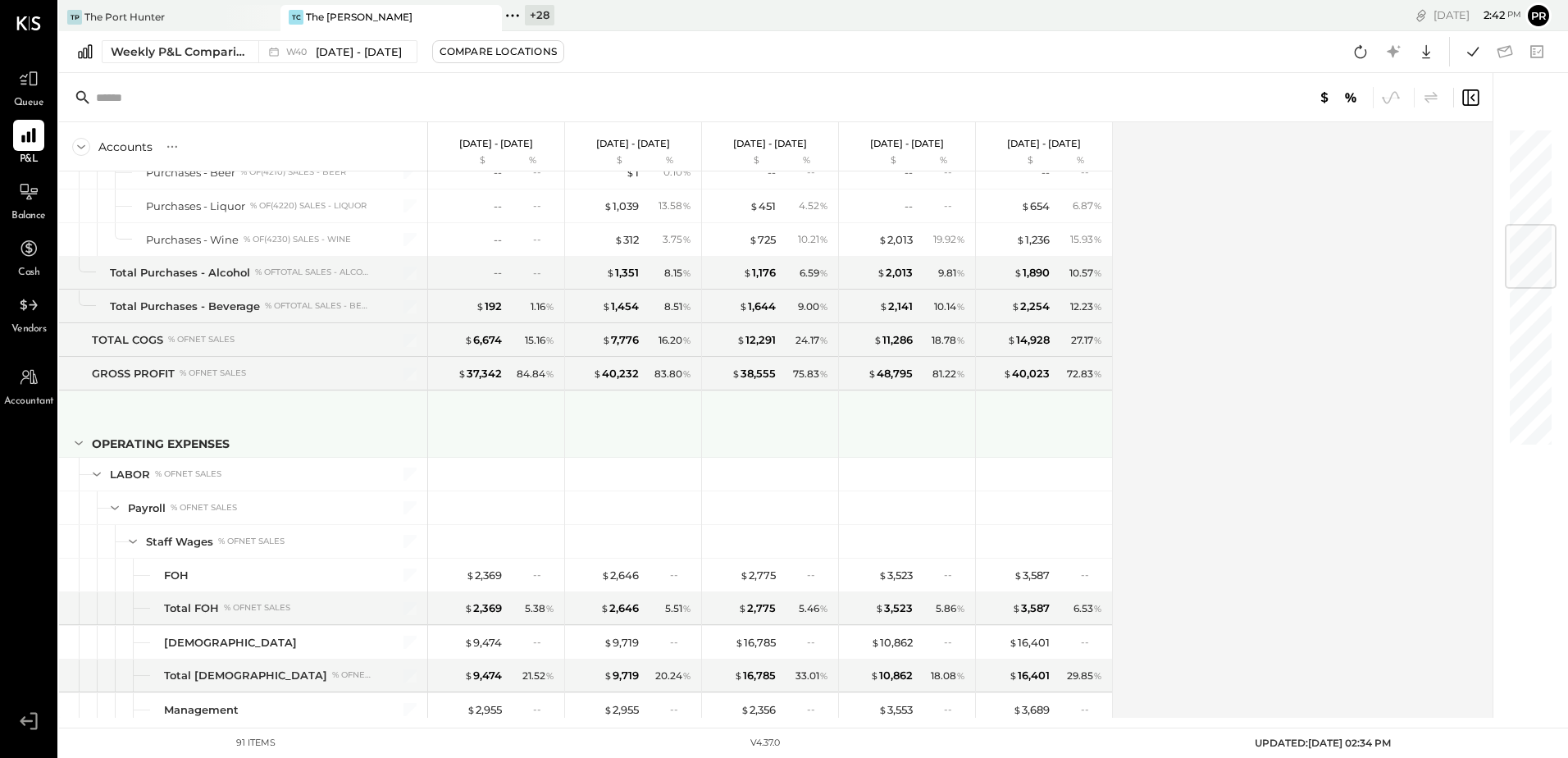
scroll to position [1149, 0]
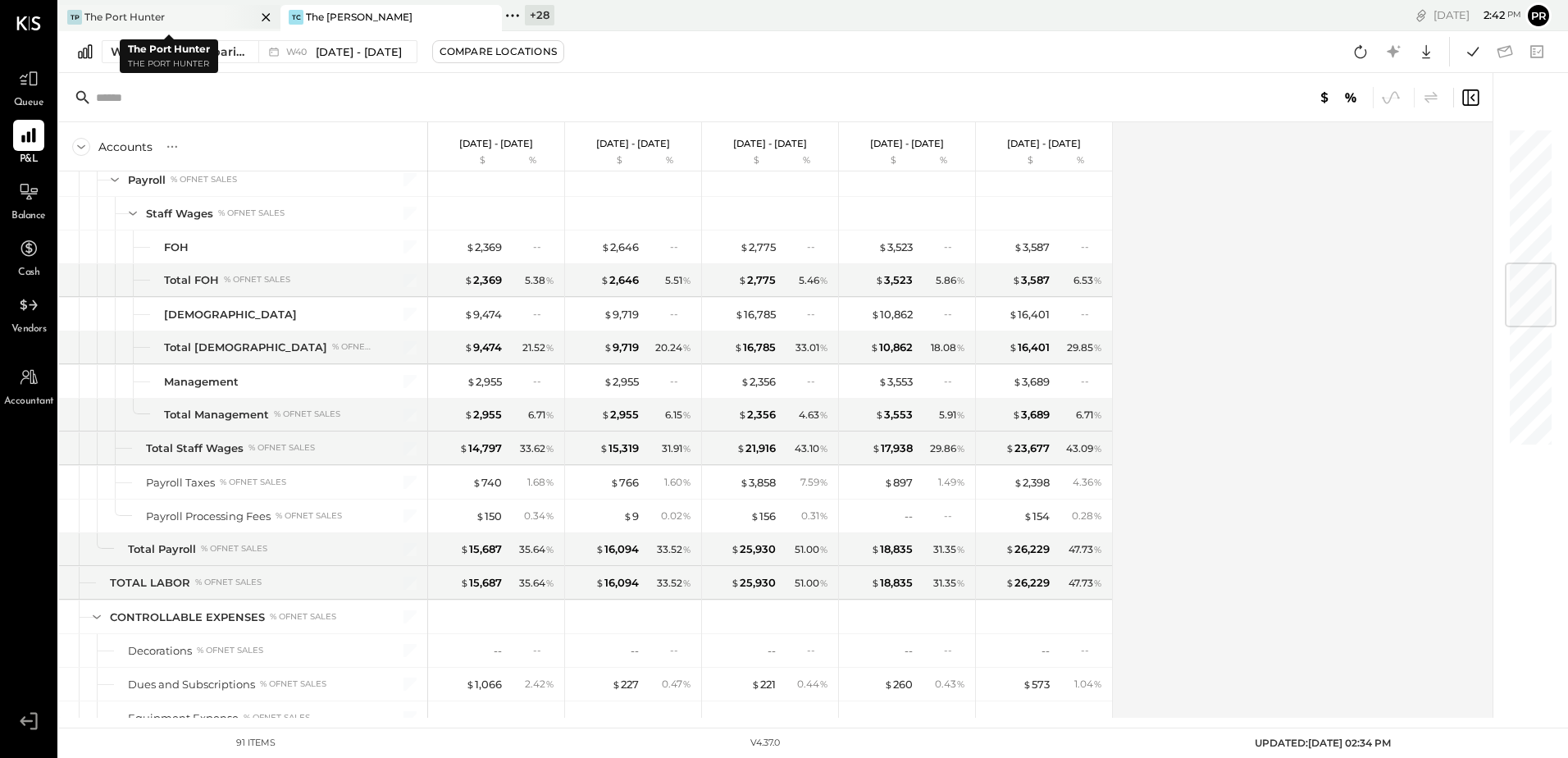
click at [165, 16] on div "TP The Port Hunter" at bounding box center [158, 17] width 197 height 14
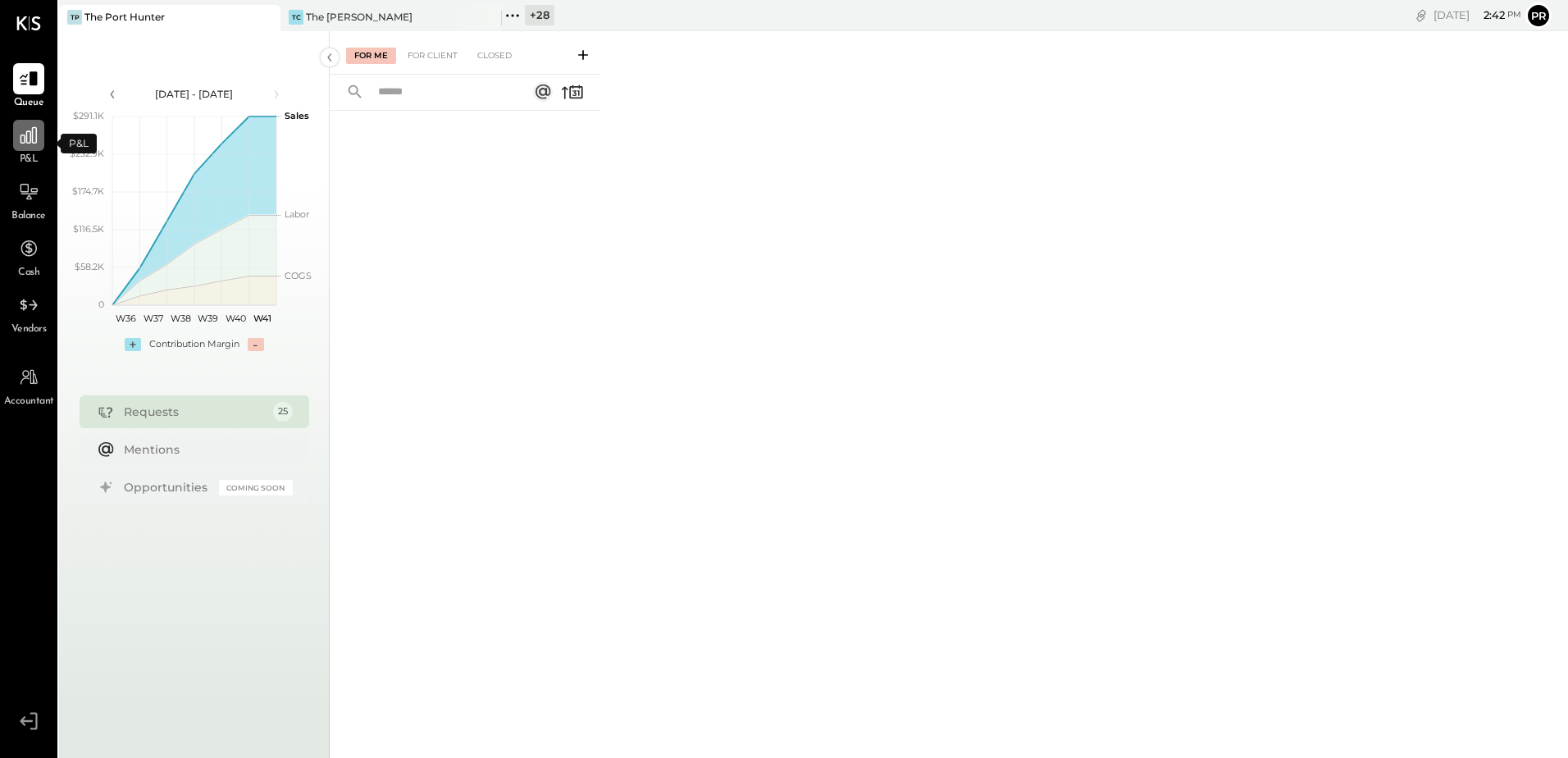
click at [14, 141] on div at bounding box center [28, 135] width 31 height 31
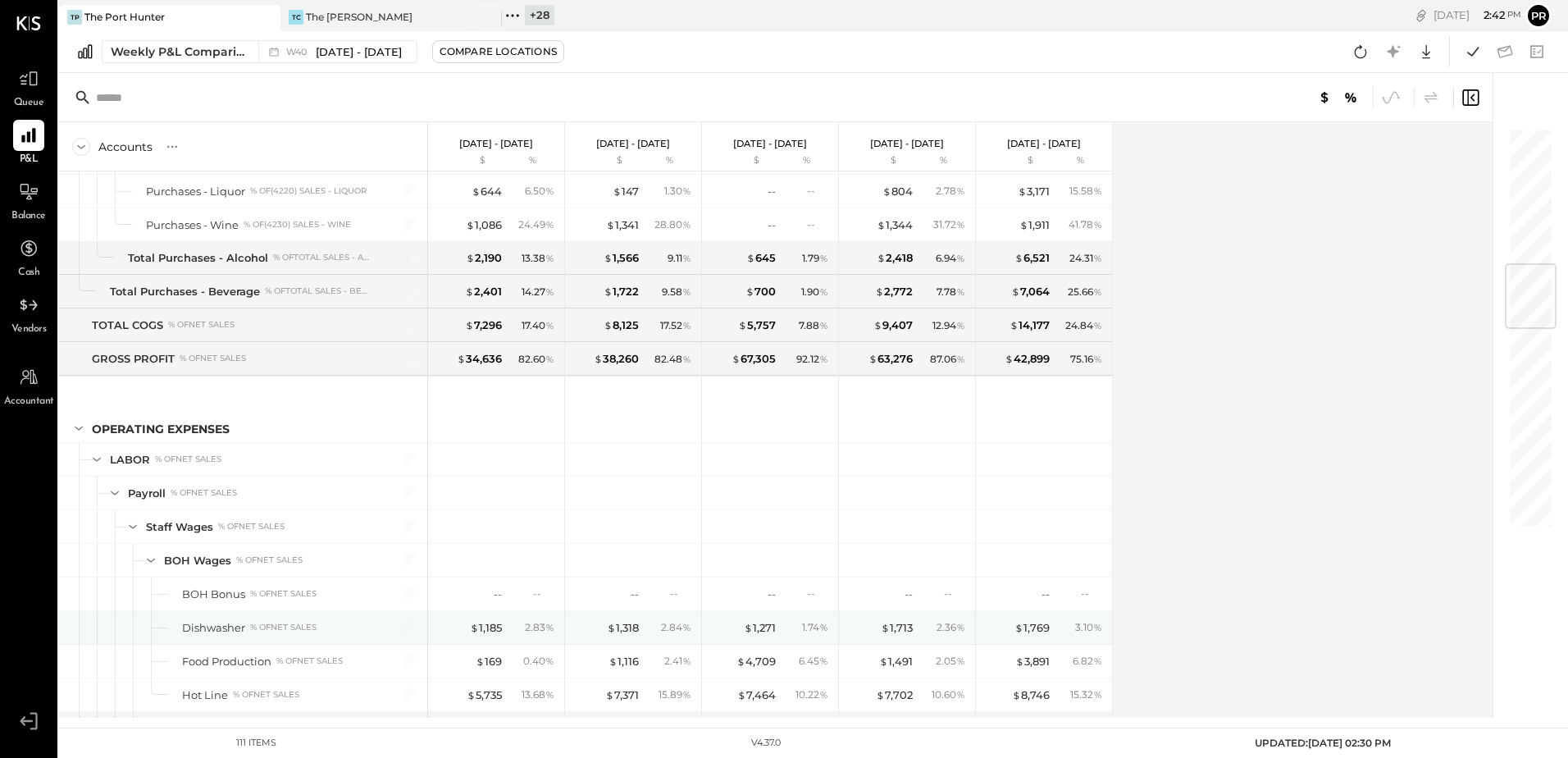
scroll to position [1230, 0]
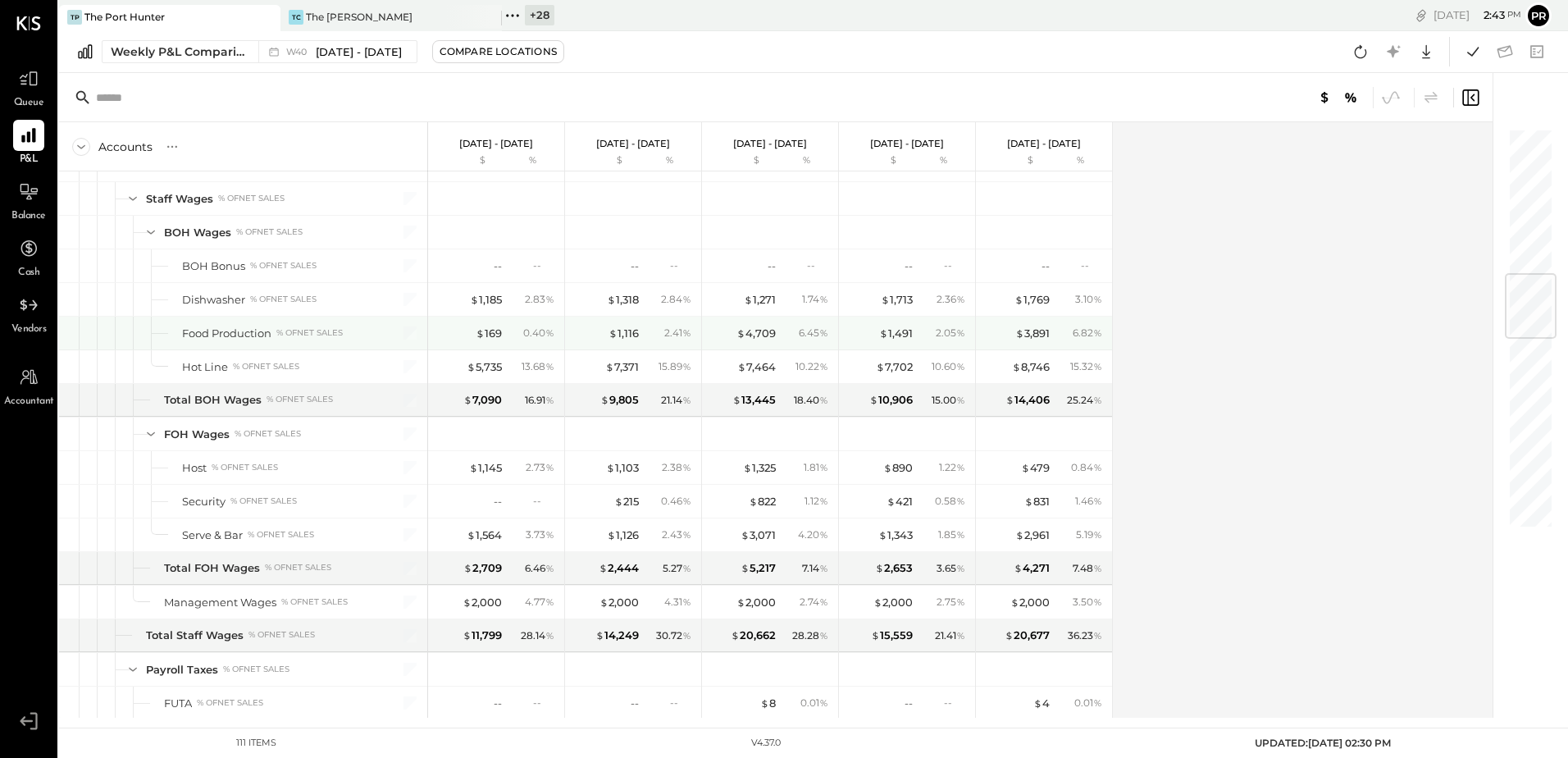
click at [640, 332] on div "$ 1,116 2.41 %" at bounding box center [634, 332] width 123 height 33
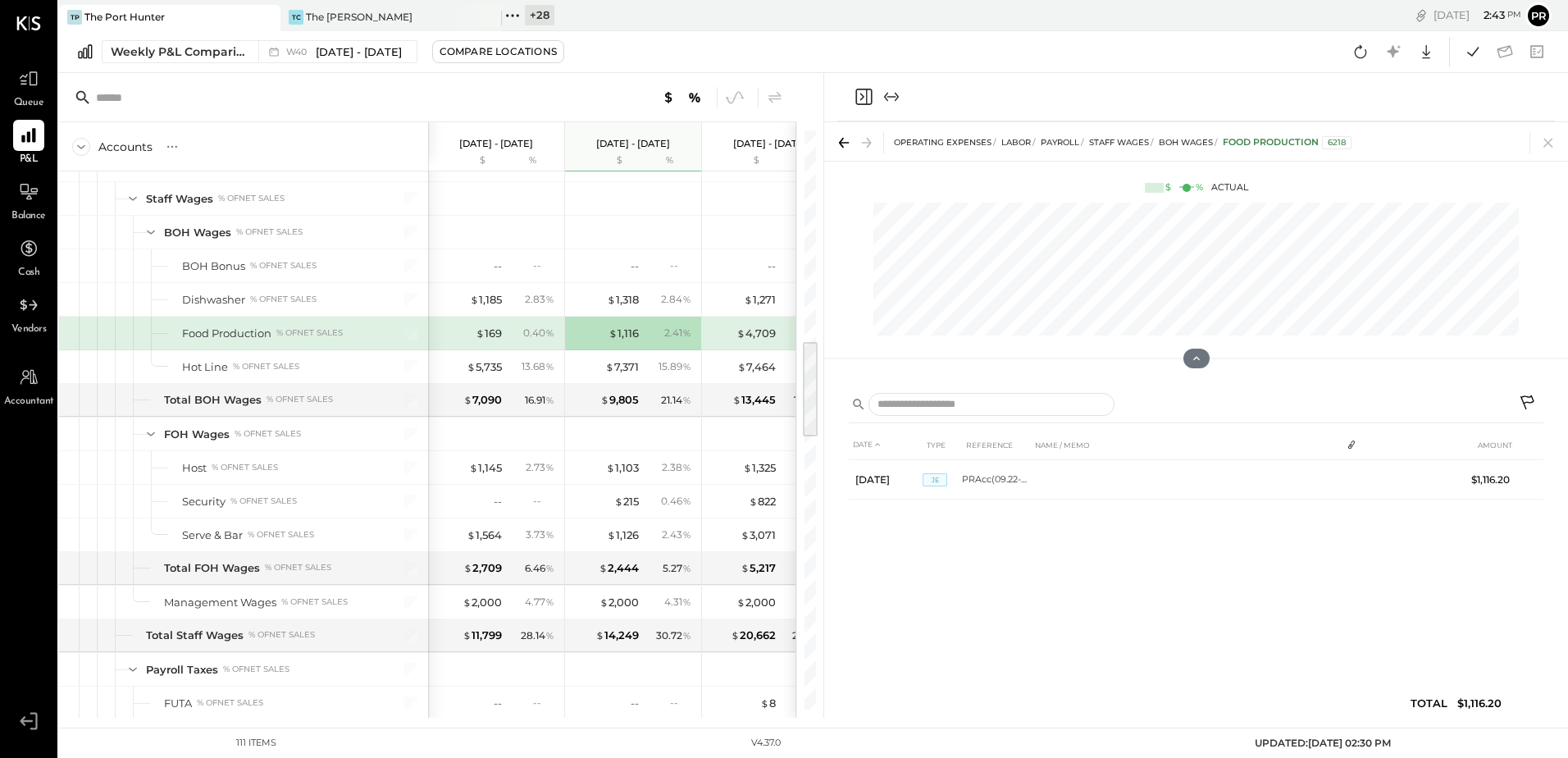
click at [521, 329] on div "0.40 %" at bounding box center [532, 332] width 53 height 14
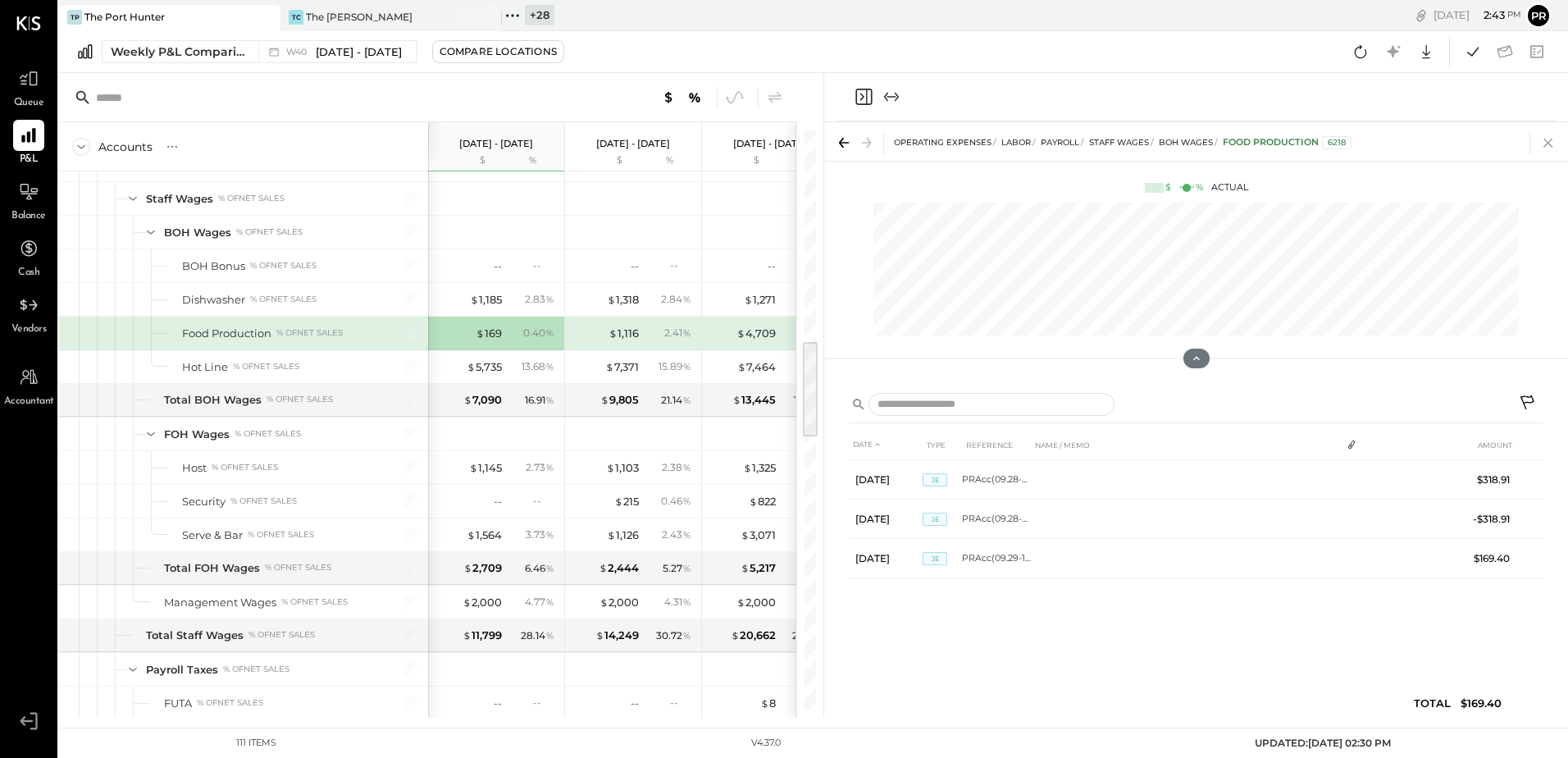
click at [1551, 138] on icon at bounding box center [1548, 142] width 23 height 23
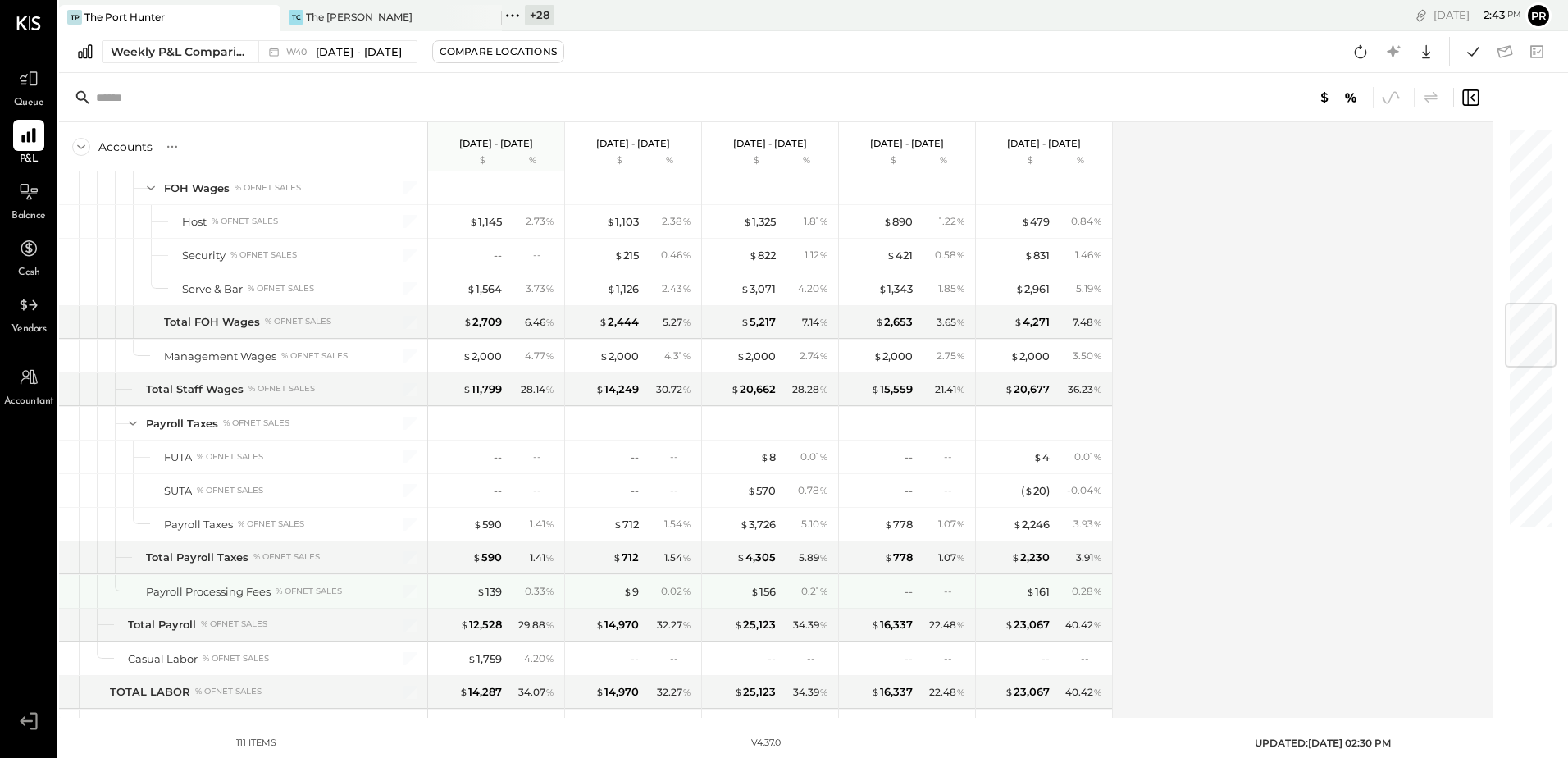
scroll to position [1558, 0]
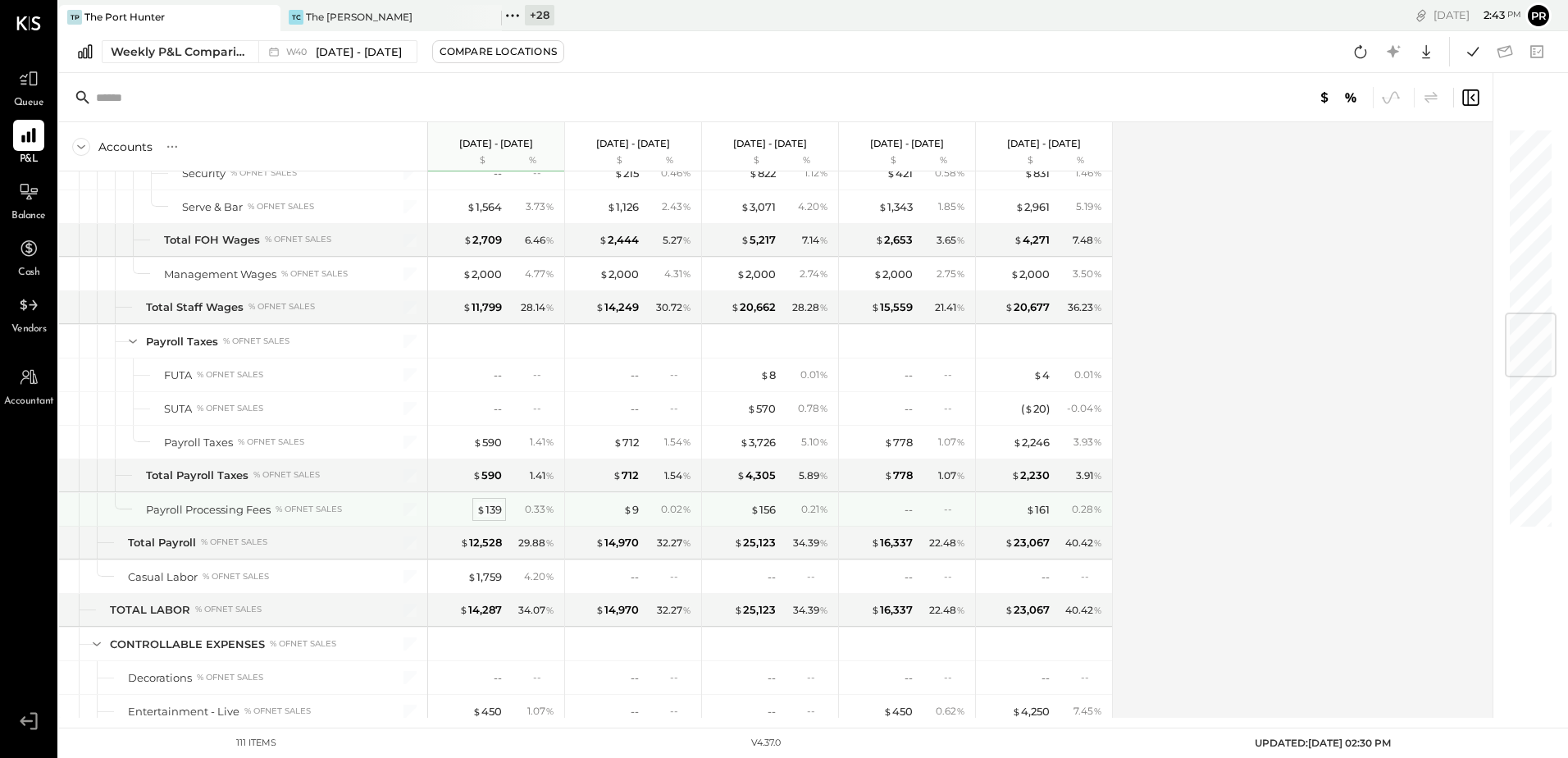
click at [496, 507] on div "$ 139" at bounding box center [489, 510] width 25 height 15
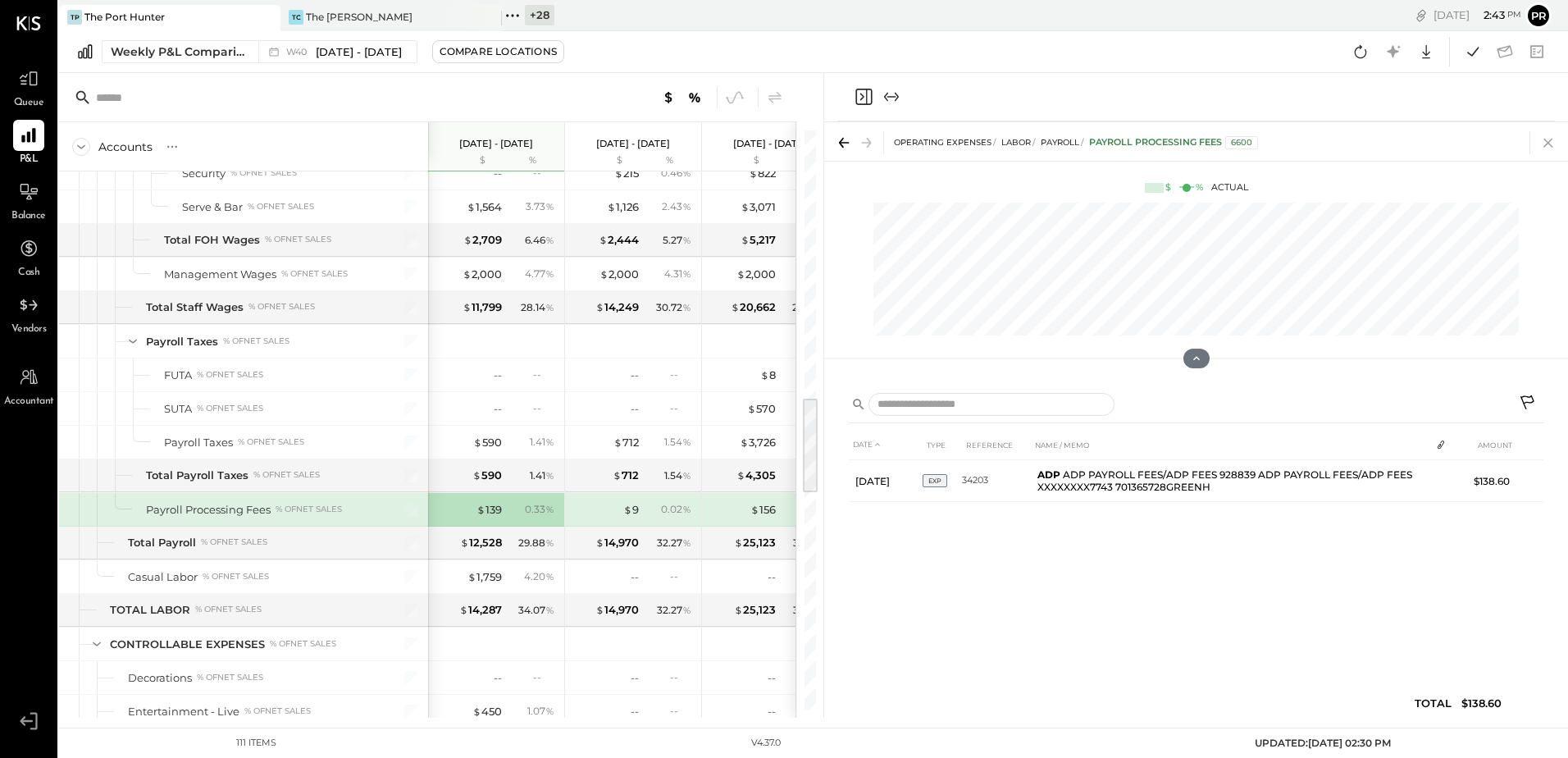
click at [1541, 141] on icon at bounding box center [1548, 142] width 23 height 23
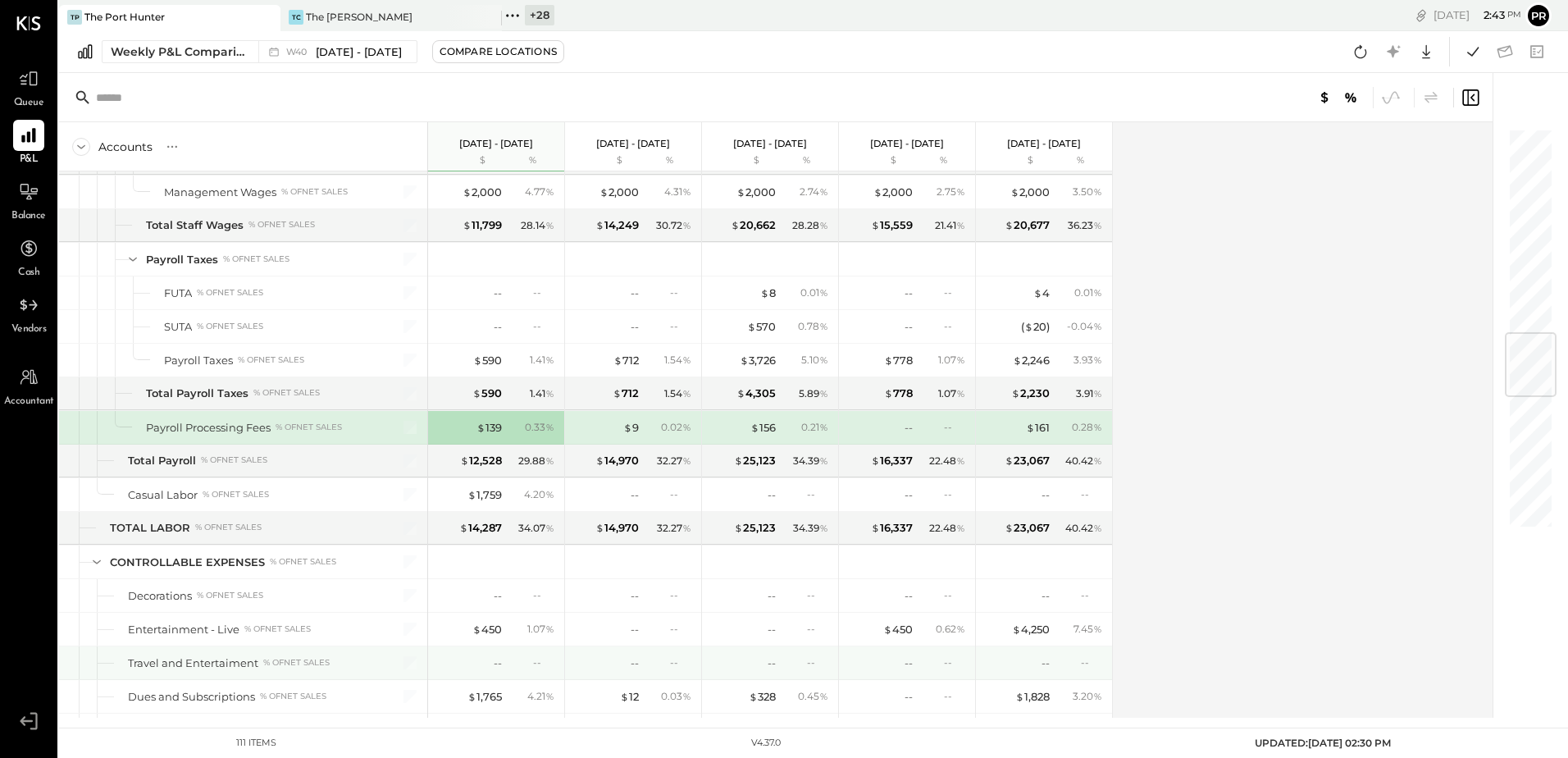
scroll to position [1805, 0]
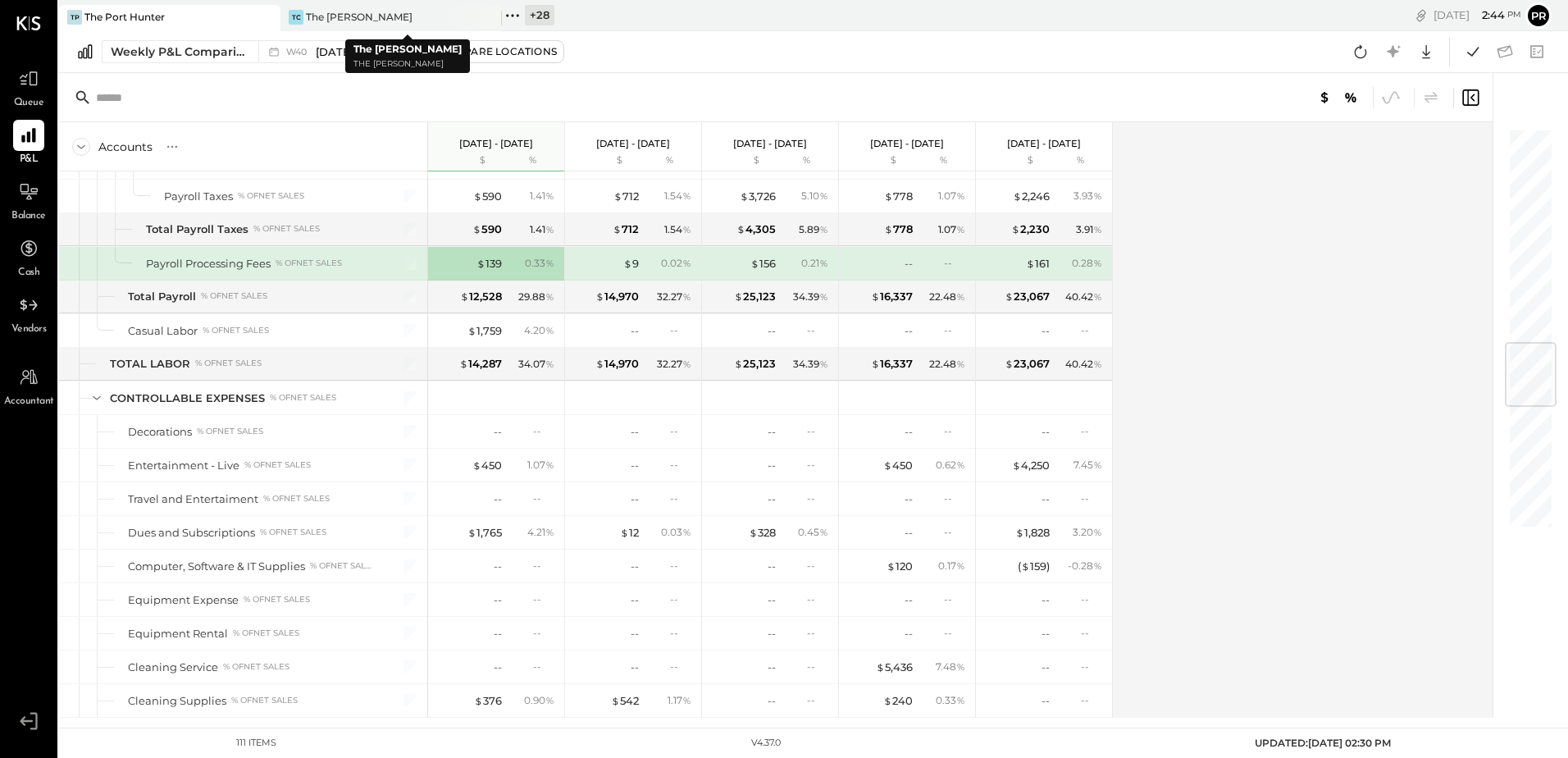
click at [508, 14] on icon at bounding box center [507, 14] width 3 height 3
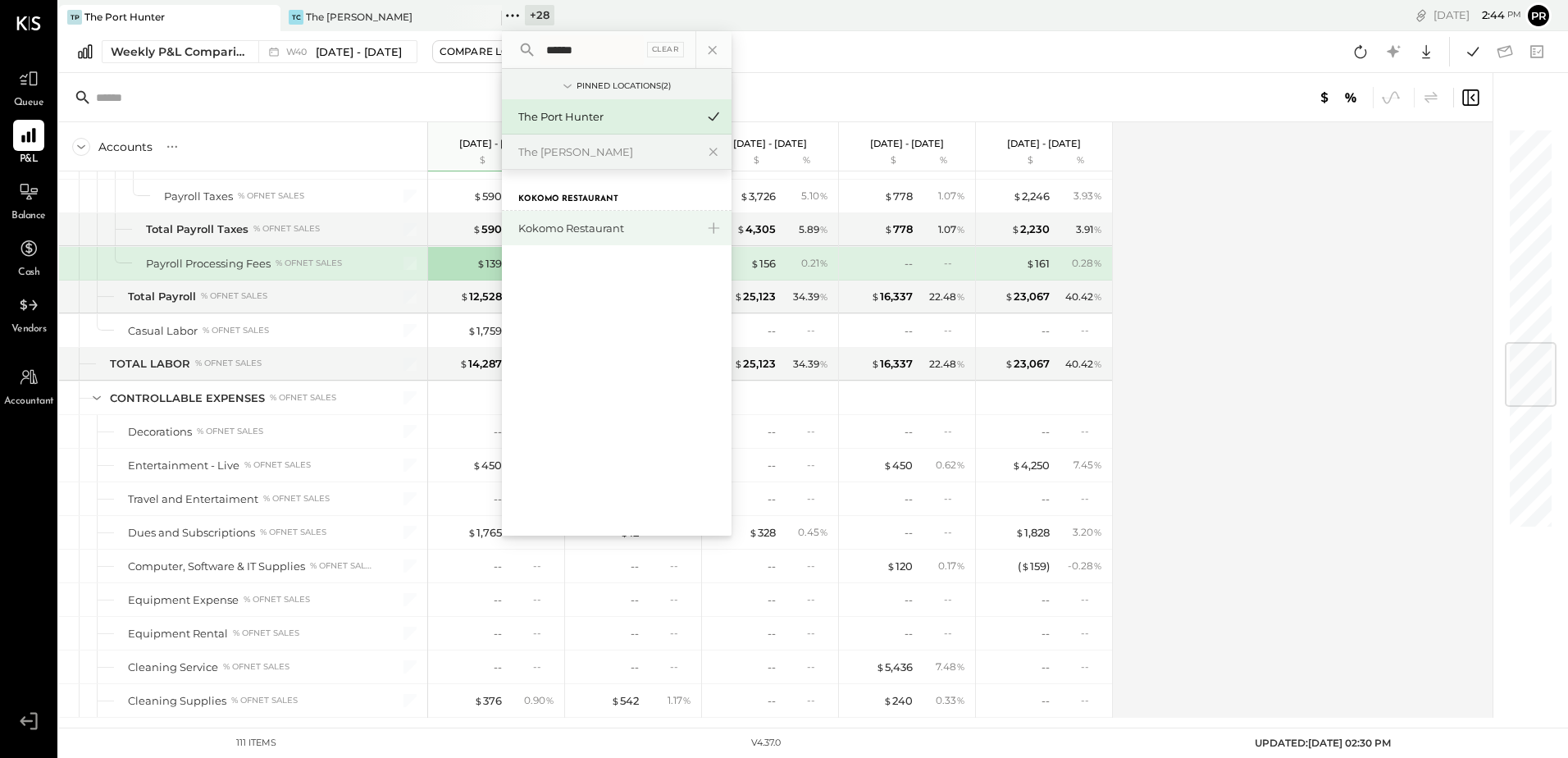
type input "******"
click at [553, 224] on div "Kokomo Restaurant" at bounding box center [606, 228] width 177 height 15
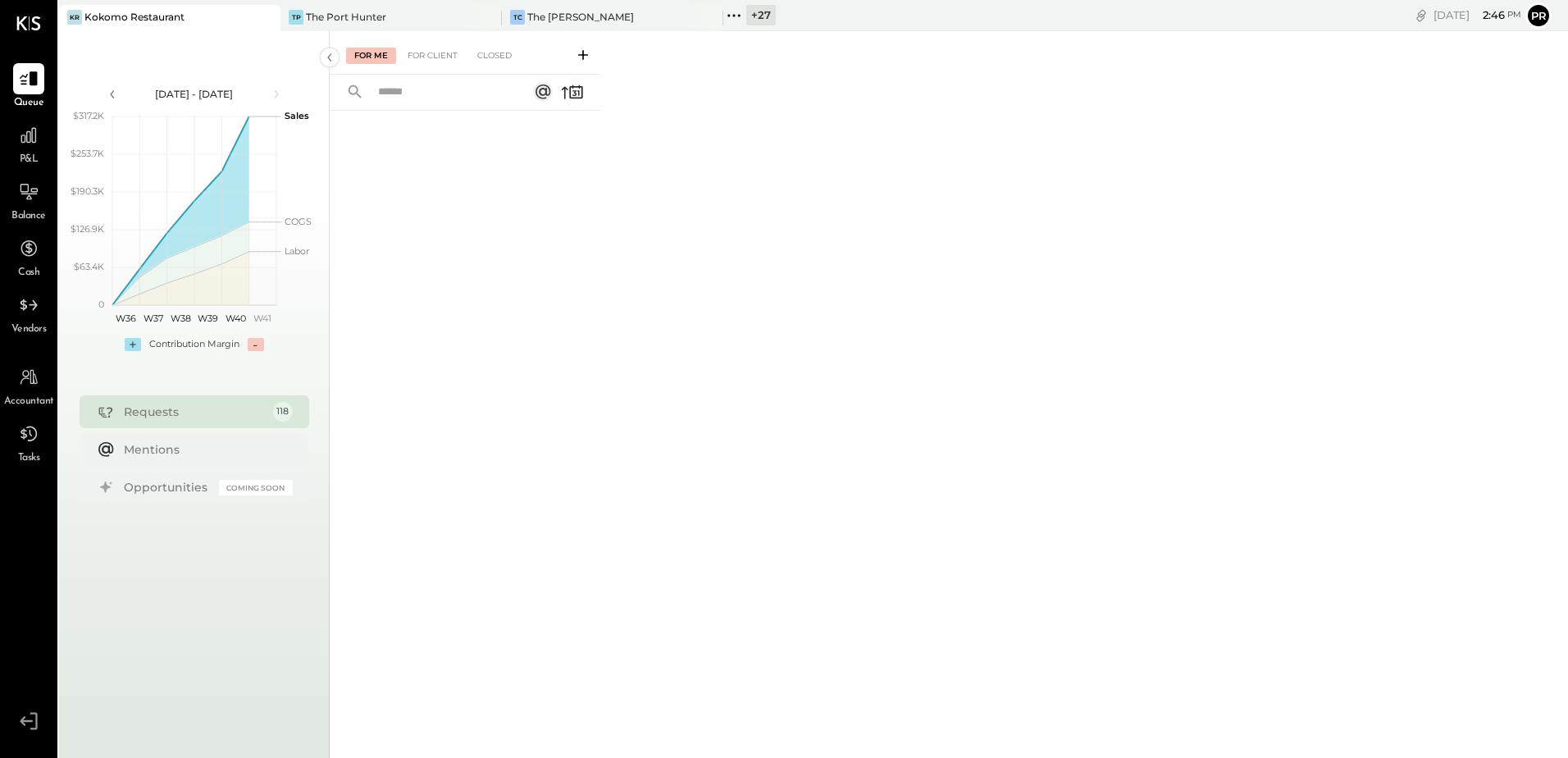
click at [288, 564] on div "[DATE] - [DATE] polygon, polyline { transition: fill-opacity 0.1s, stroke-opaci…" at bounding box center [194, 410] width 270 height 758
click at [32, 149] on div at bounding box center [28, 135] width 31 height 31
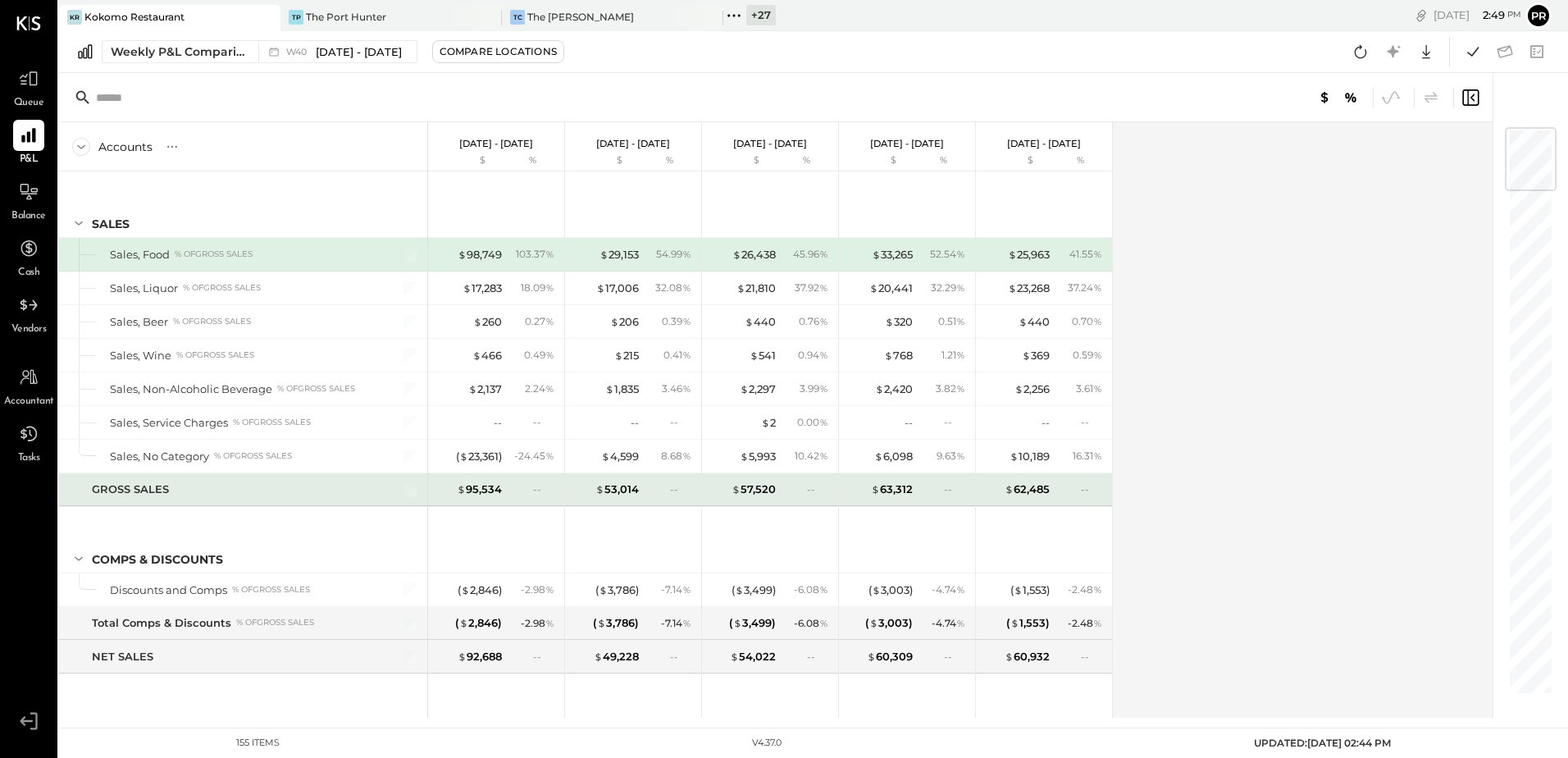
scroll to position [246, 0]
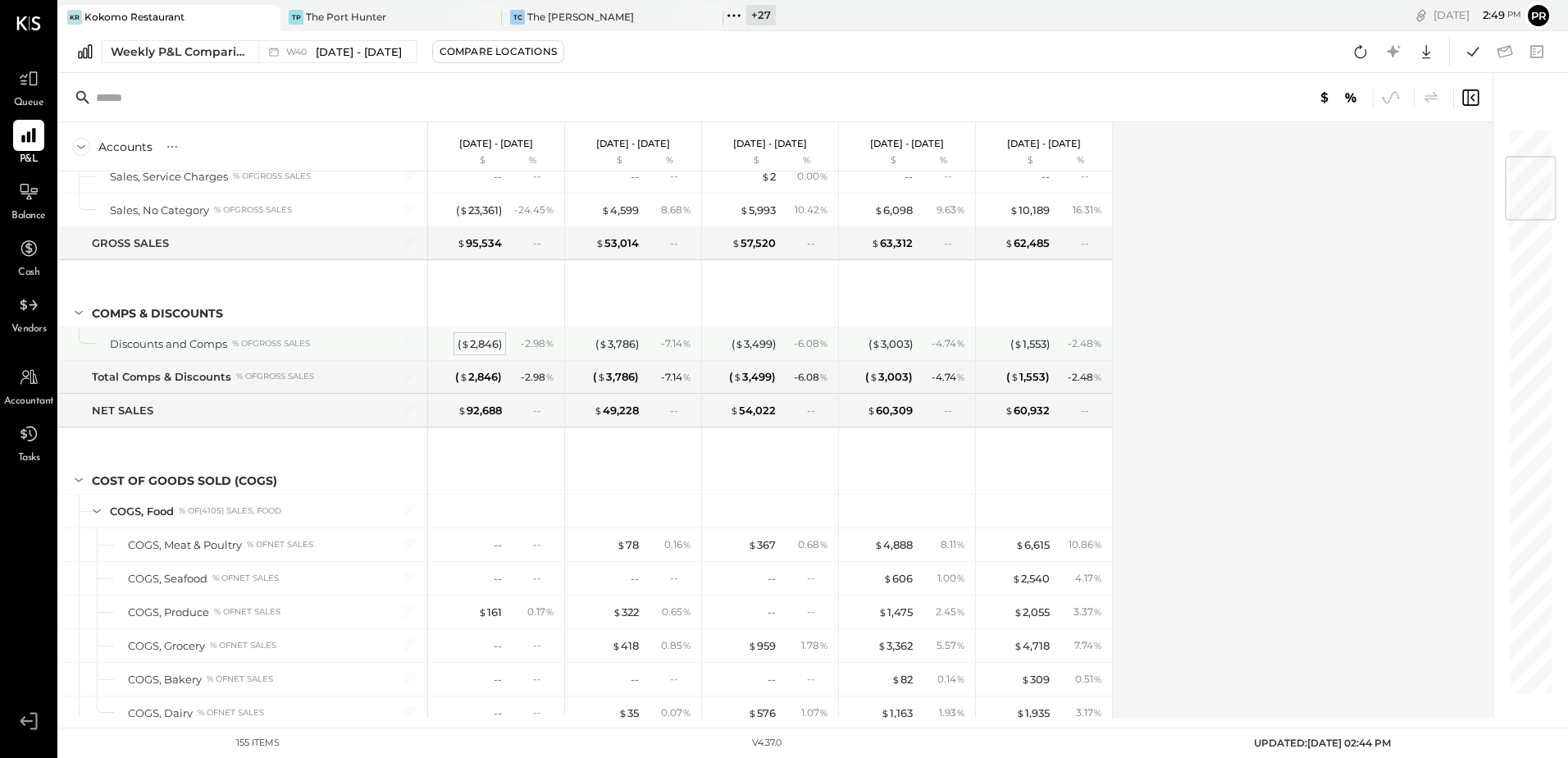
click at [492, 340] on div "( $ 2,846 )" at bounding box center [480, 344] width 44 height 15
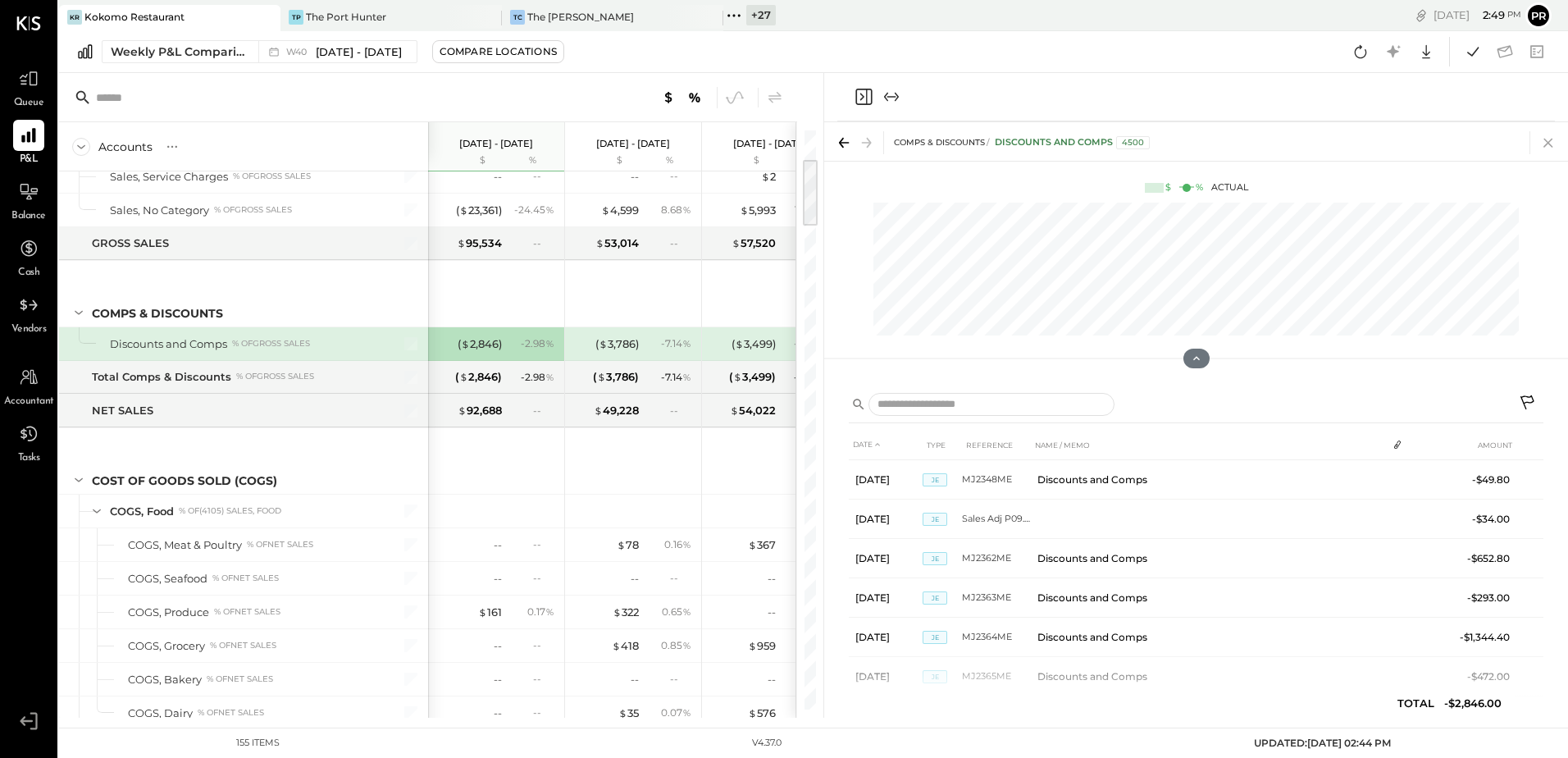
click at [1555, 138] on icon at bounding box center [1548, 142] width 23 height 23
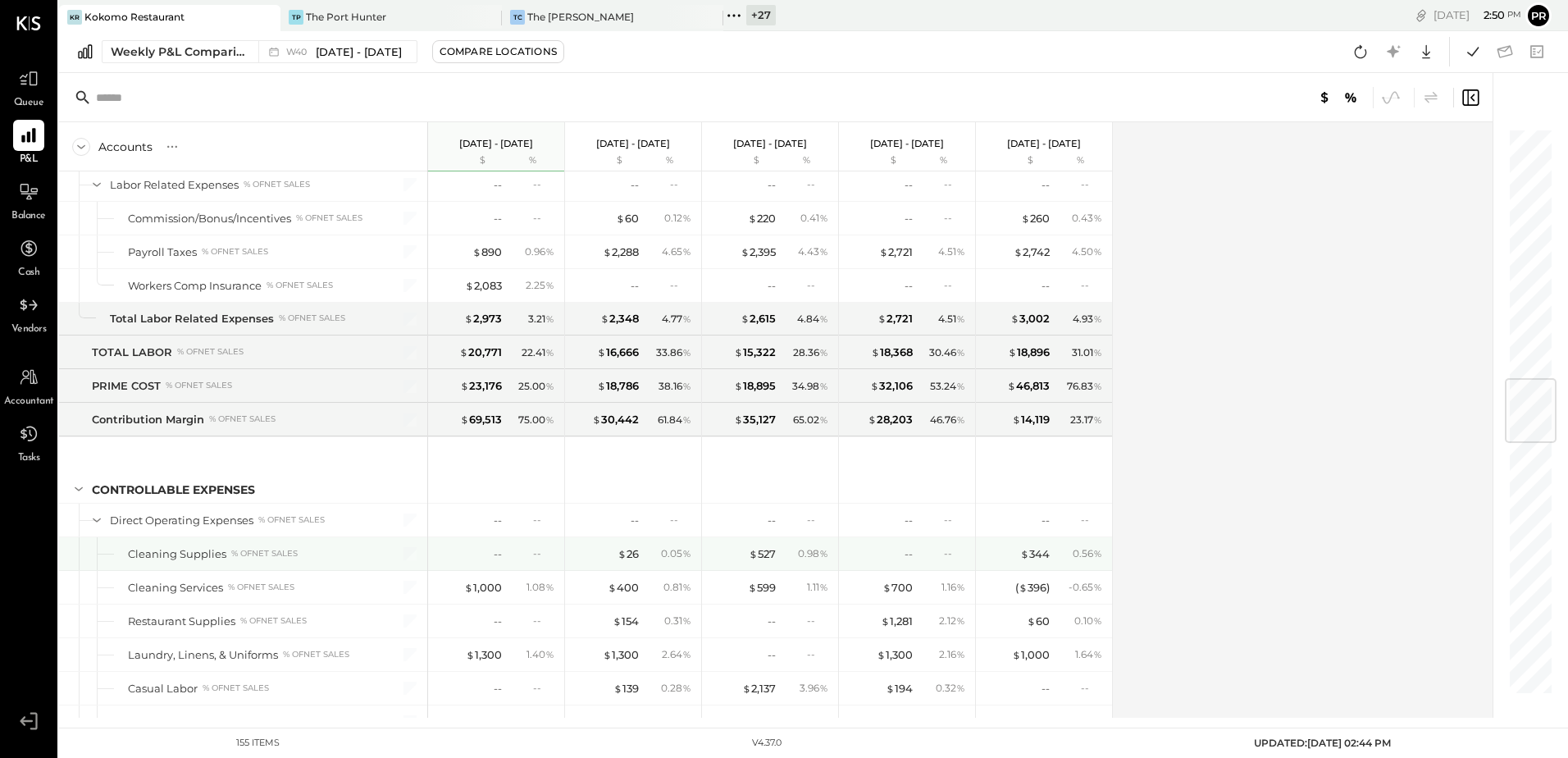
scroll to position [2215, 0]
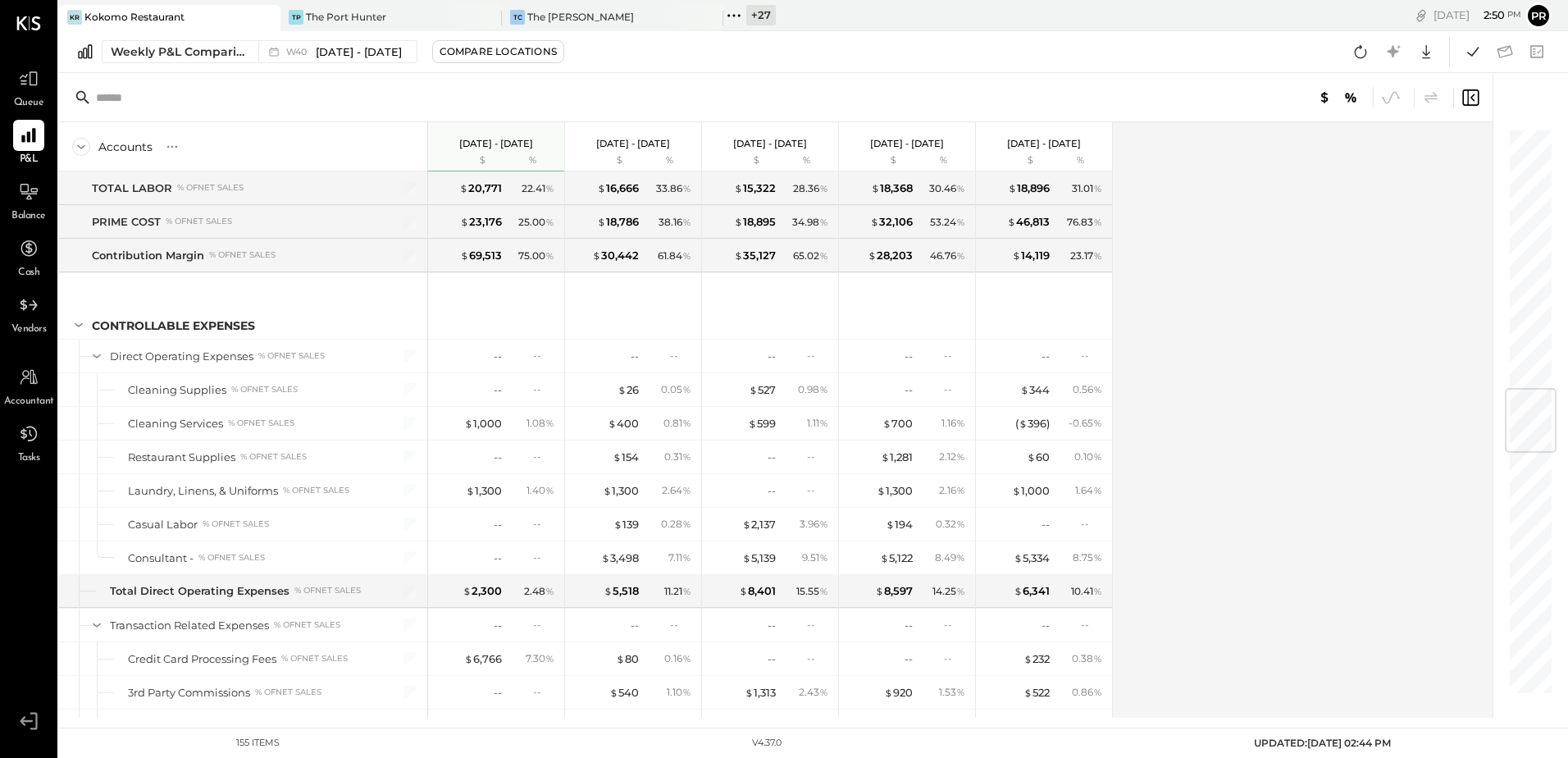
click at [732, 17] on icon at bounding box center [733, 15] width 21 height 21
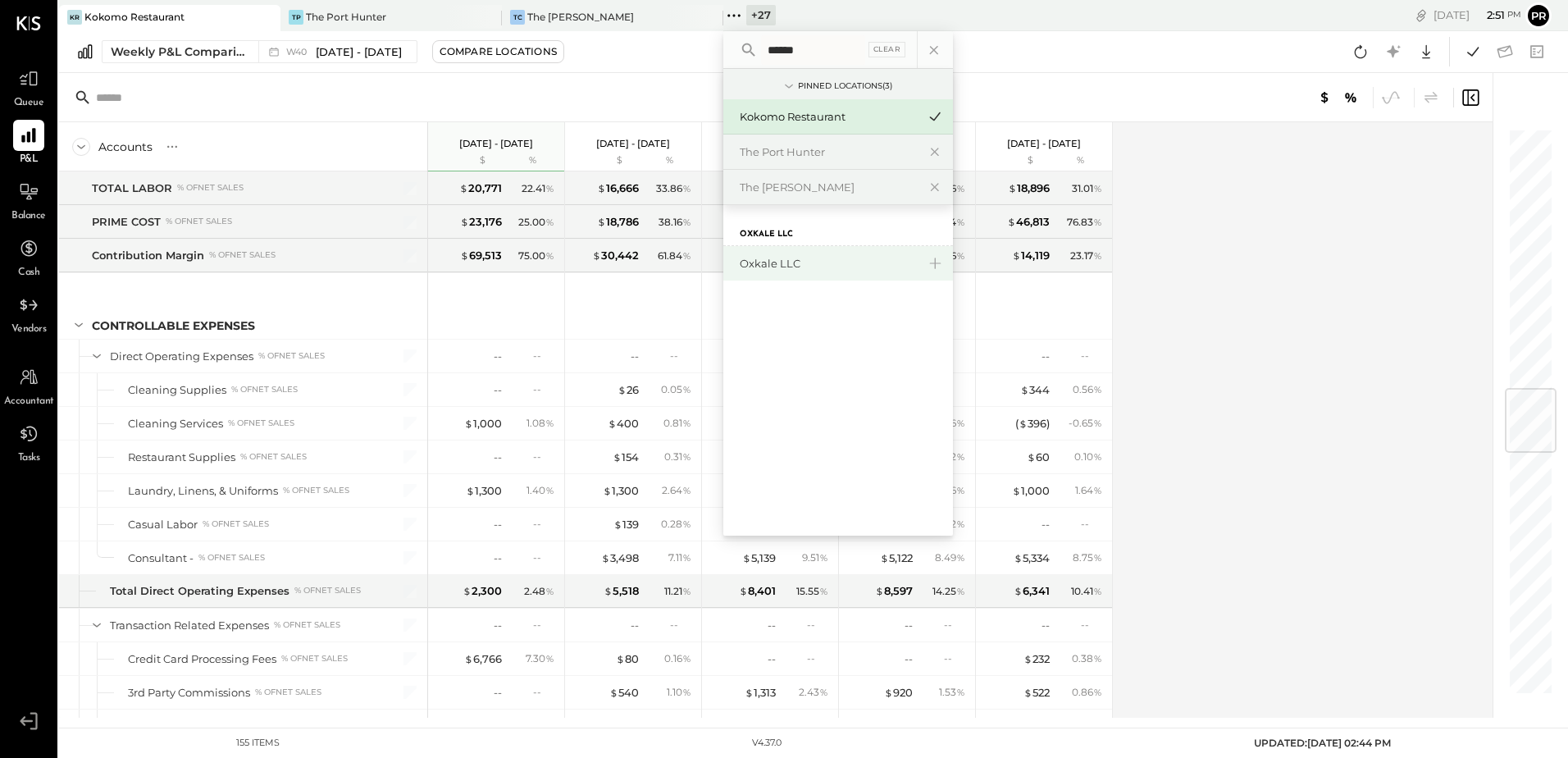
type input "******"
click at [795, 272] on div "Oxkale LLC" at bounding box center [837, 263] width 230 height 35
click at [770, 260] on div "Oxkale LLC" at bounding box center [828, 264] width 177 height 15
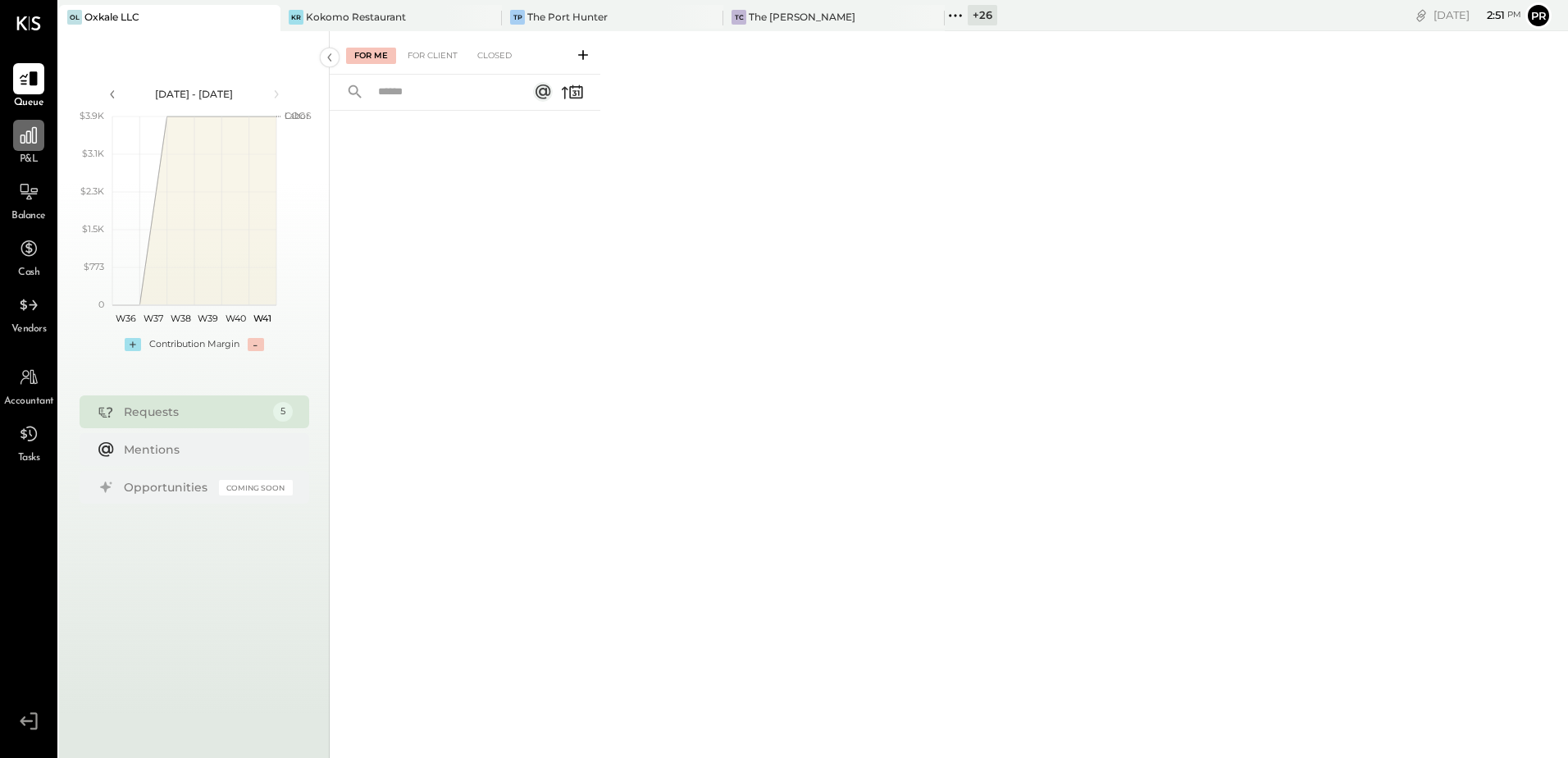
click at [23, 144] on icon at bounding box center [28, 135] width 21 height 21
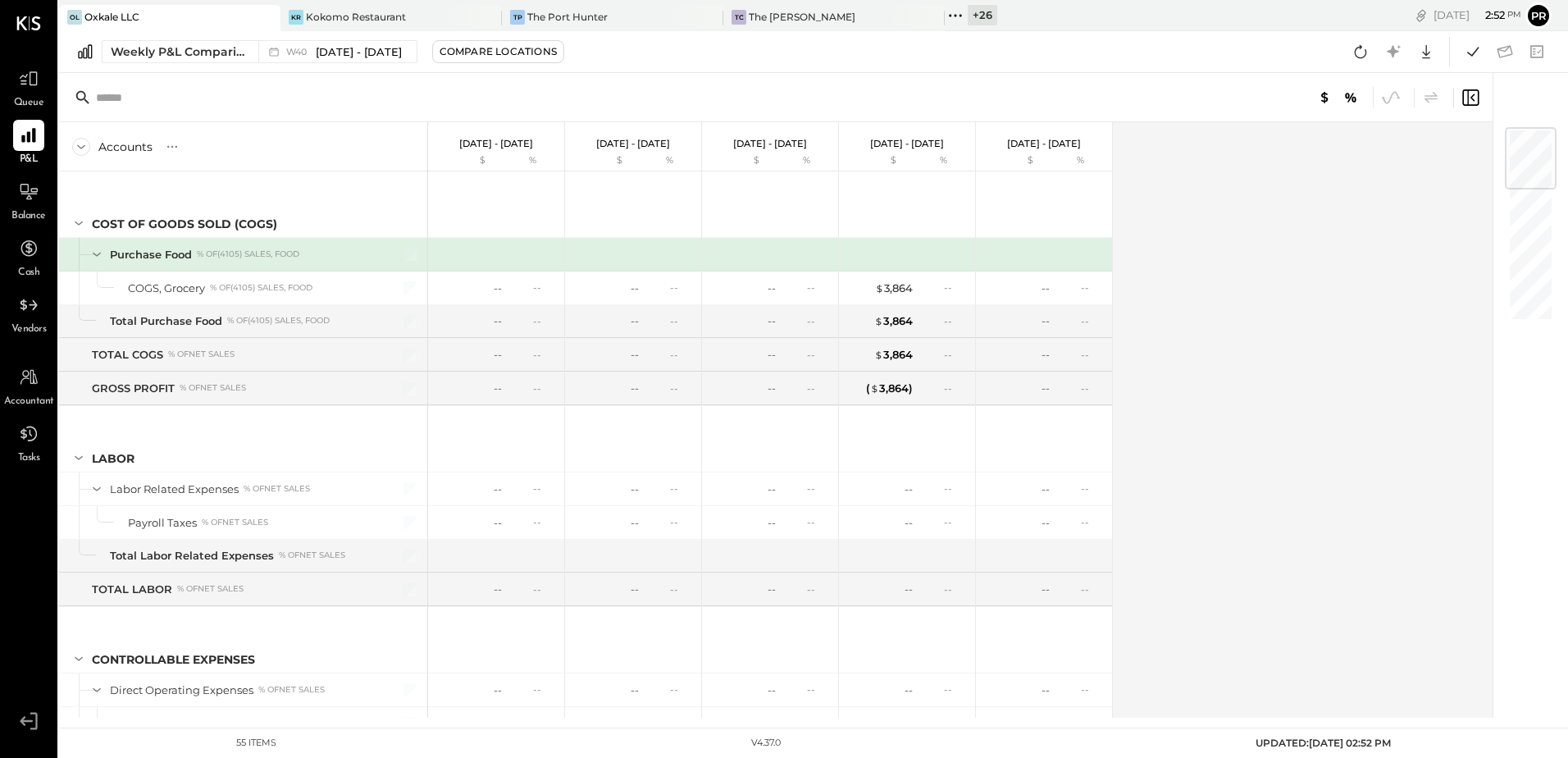
click at [952, 15] on icon at bounding box center [955, 15] width 21 height 21
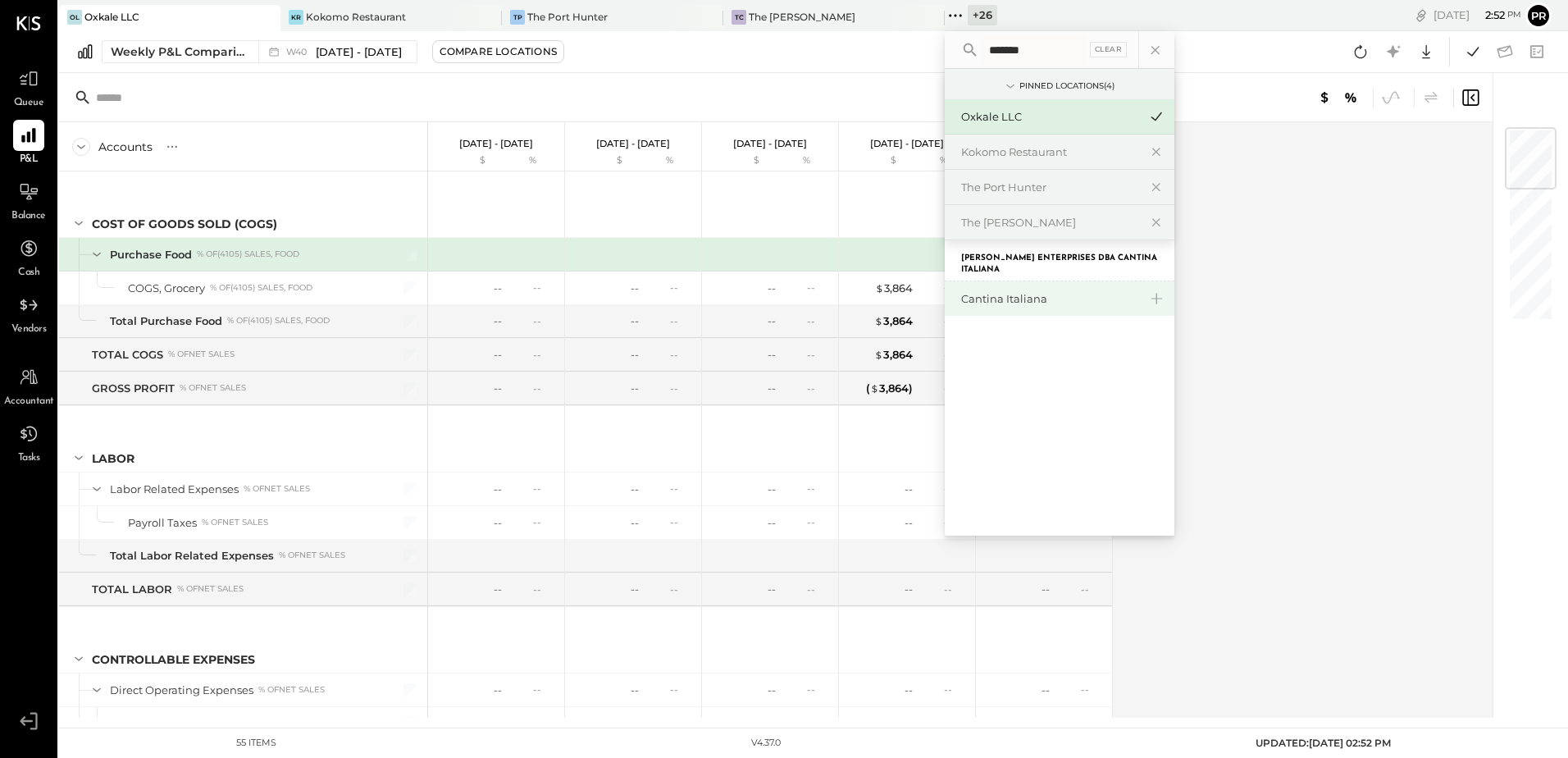
type input "*******"
click at [1003, 306] on div "Cantina Italiana" at bounding box center [1049, 298] width 177 height 15
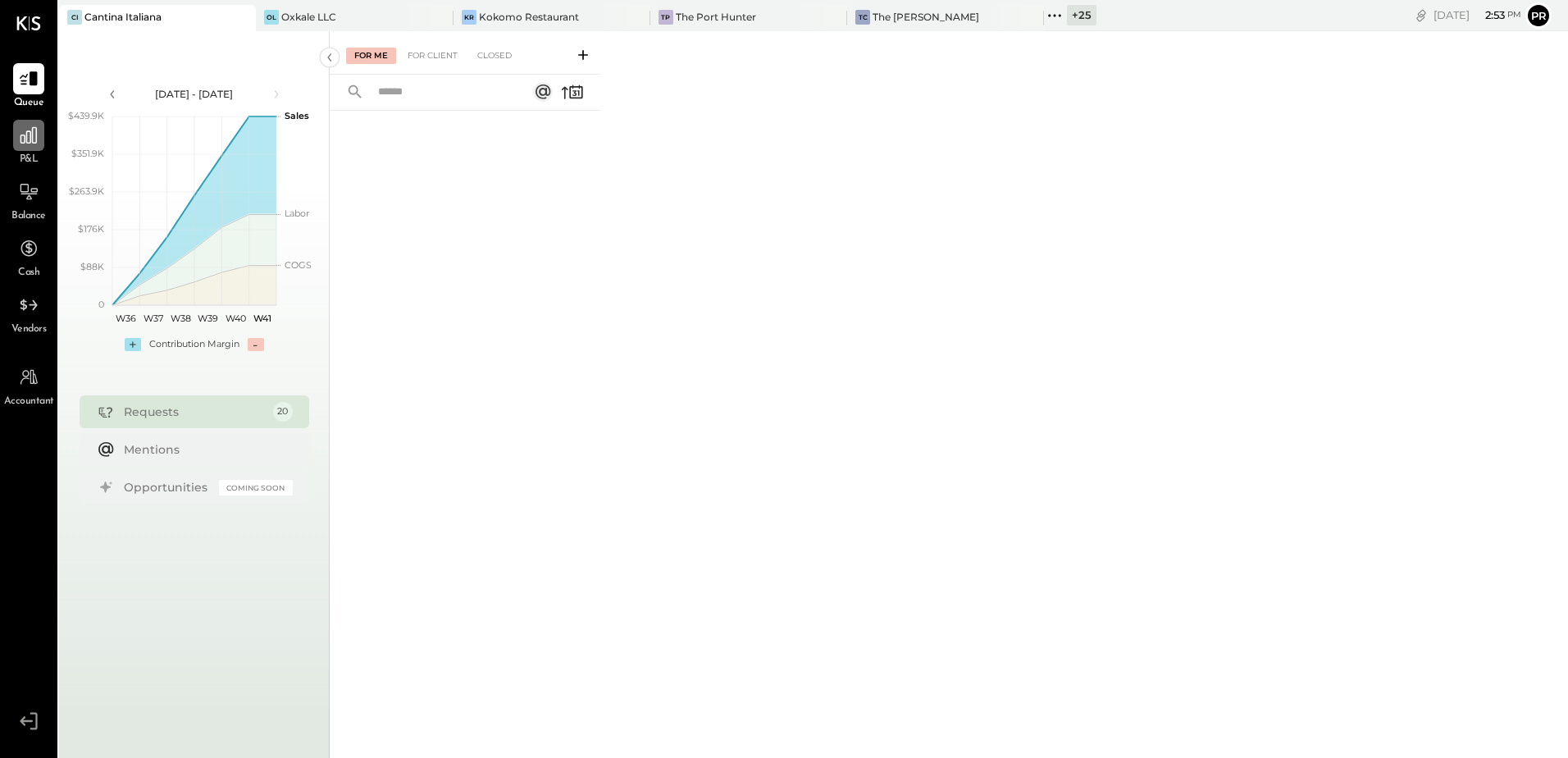
click at [36, 148] on div at bounding box center [28, 135] width 31 height 31
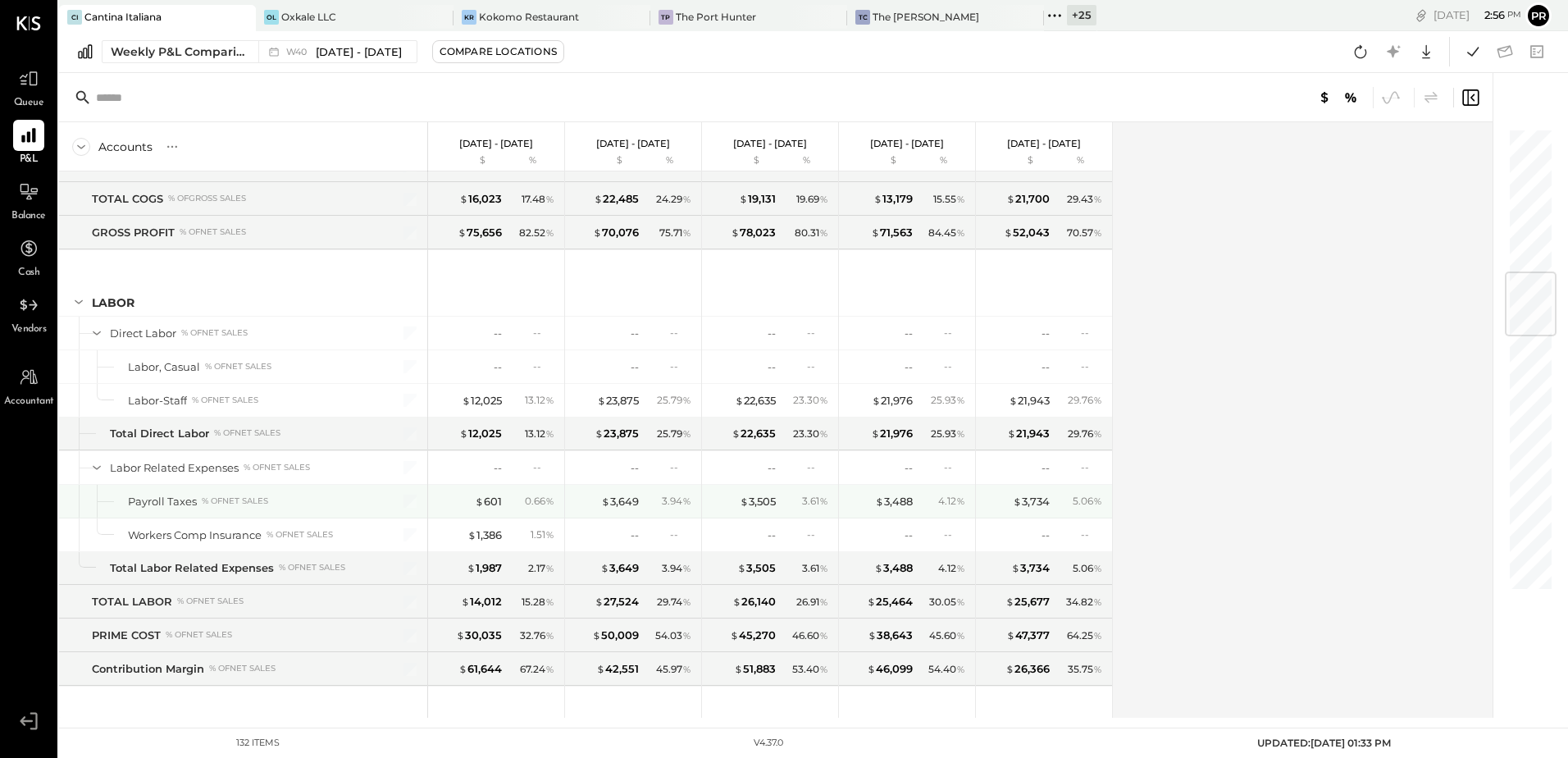
scroll to position [1313, 0]
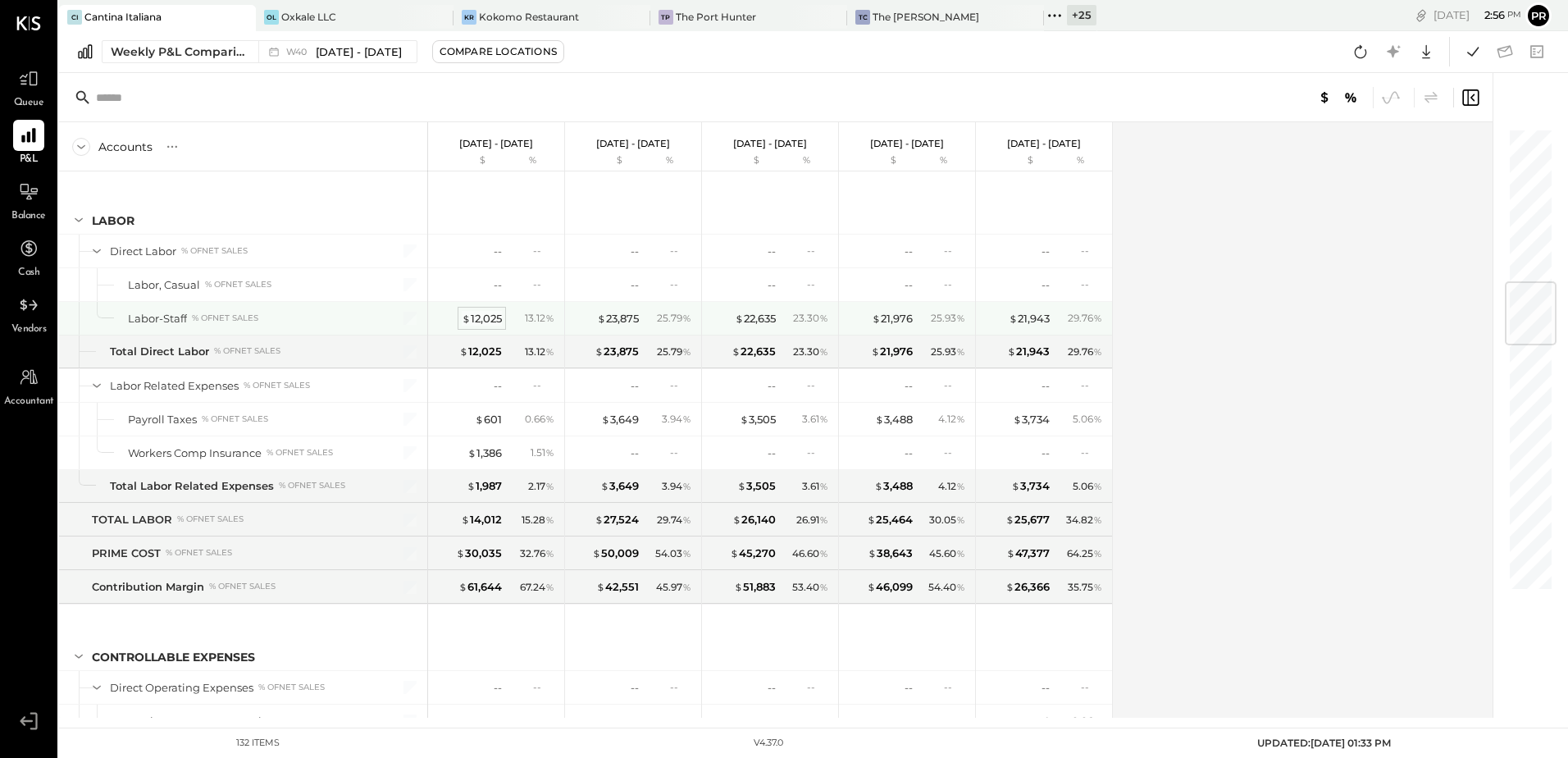
click at [487, 315] on div "$ 12,025" at bounding box center [481, 319] width 40 height 15
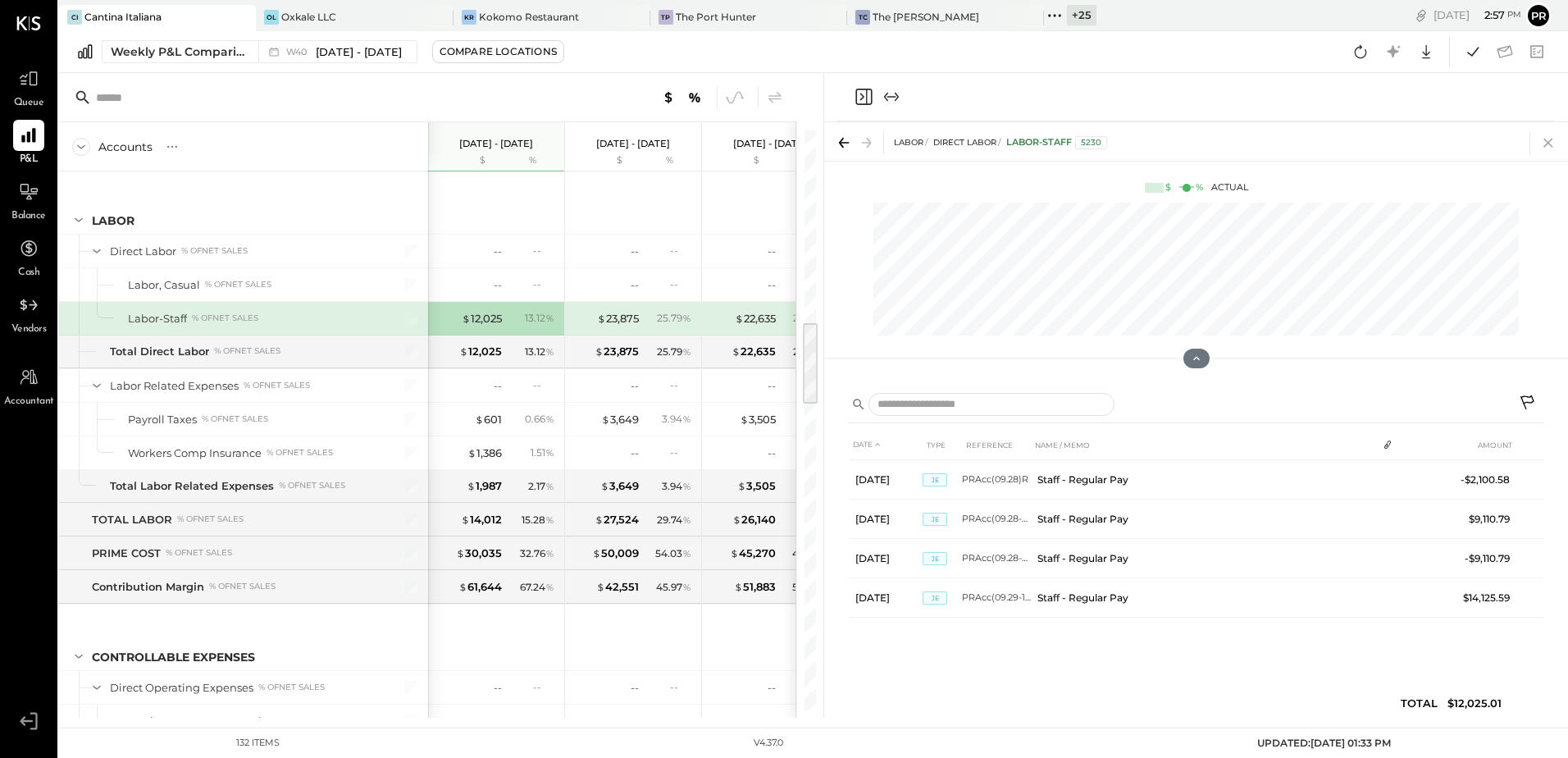
click at [1549, 140] on icon at bounding box center [1548, 142] width 23 height 23
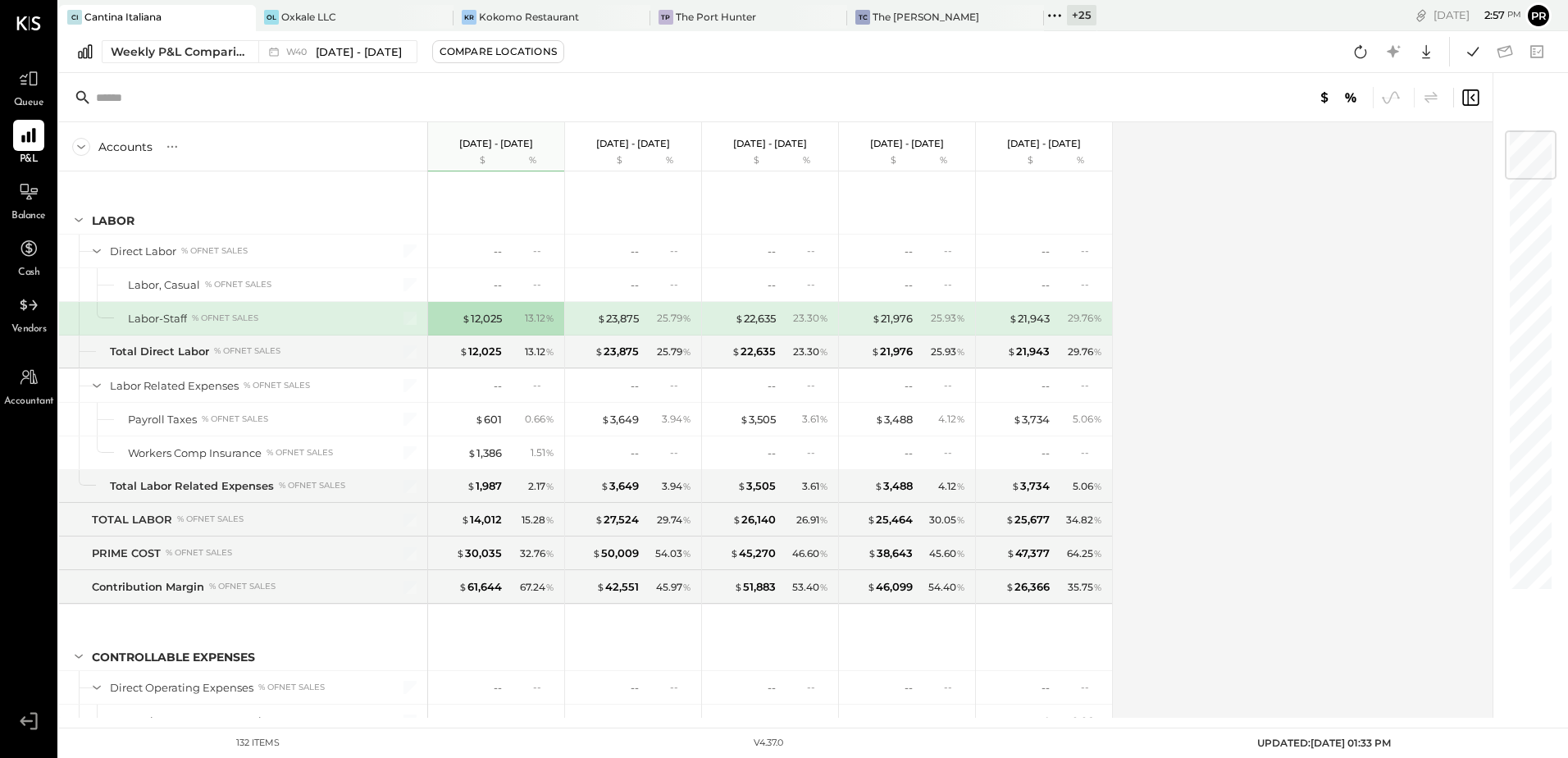
click at [506, 315] on div "13.12 %" at bounding box center [532, 318] width 53 height 14
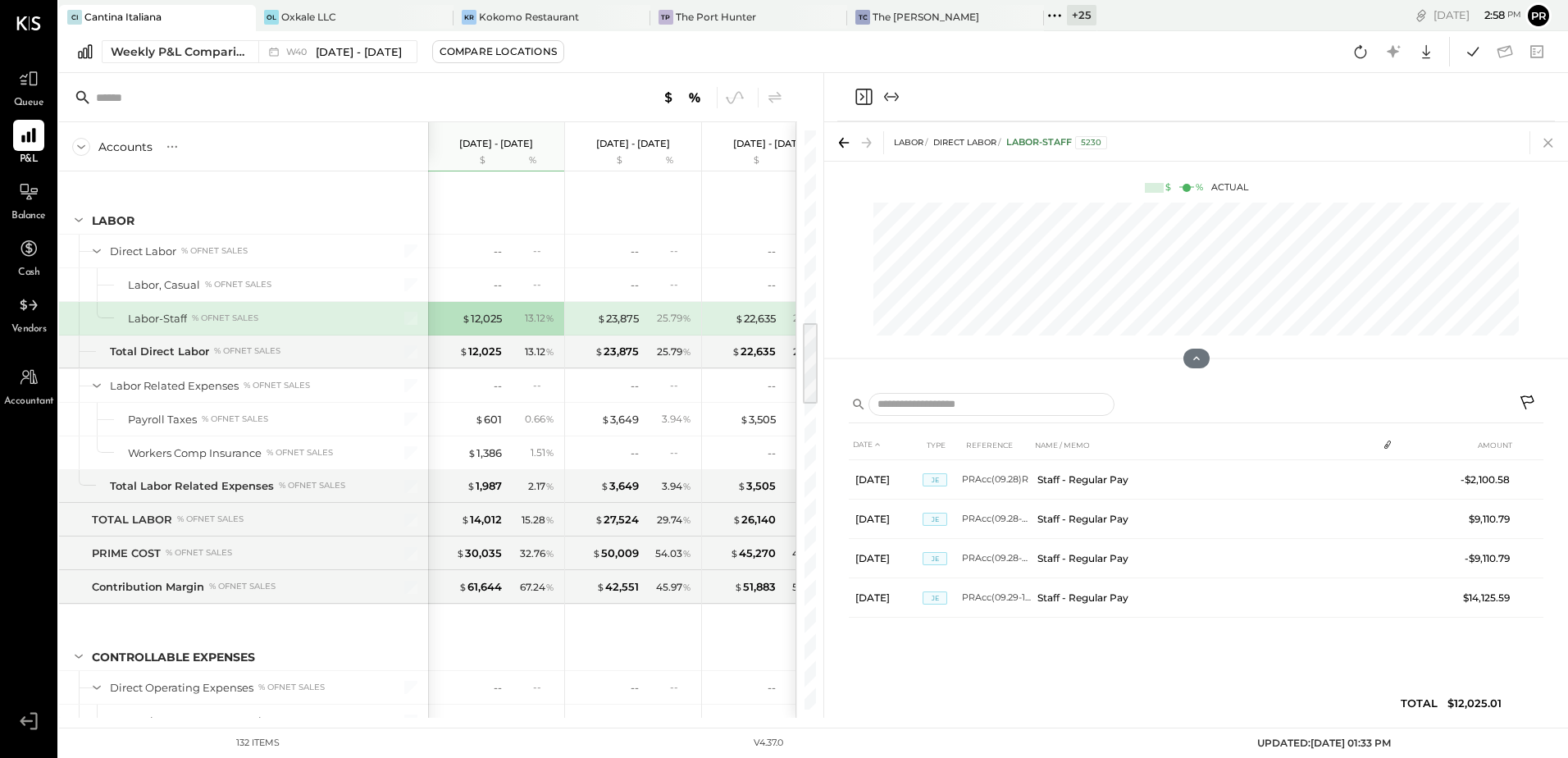
click at [1549, 141] on icon at bounding box center [1548, 142] width 23 height 23
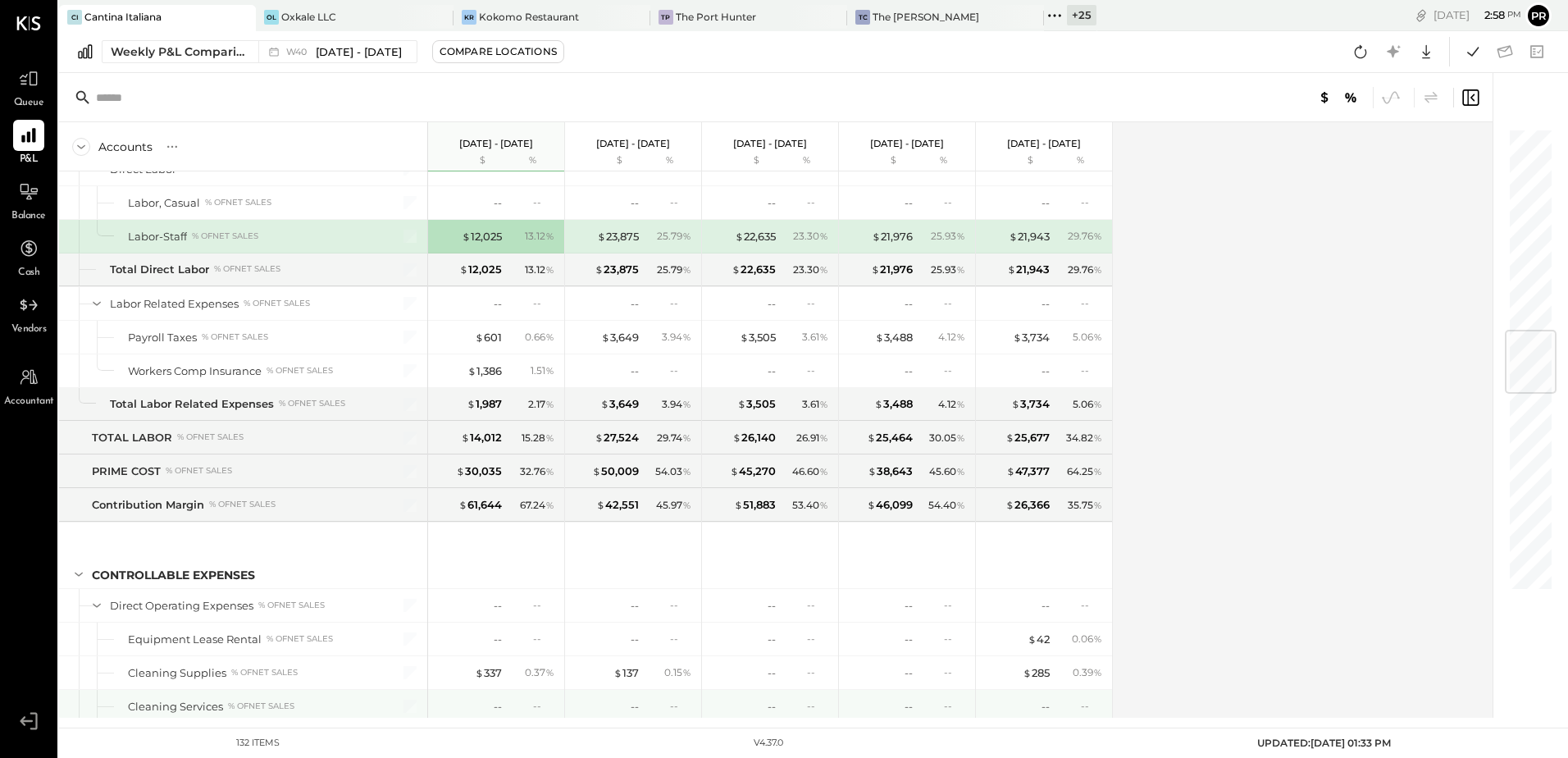
scroll to position [1723, 0]
